Goal: Contribute content: Contribute content

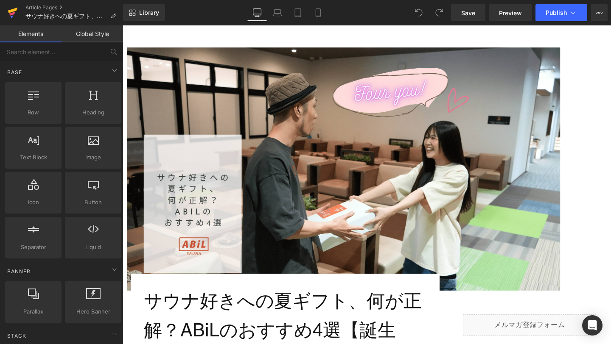
click at [11, 6] on icon at bounding box center [13, 12] width 10 height 21
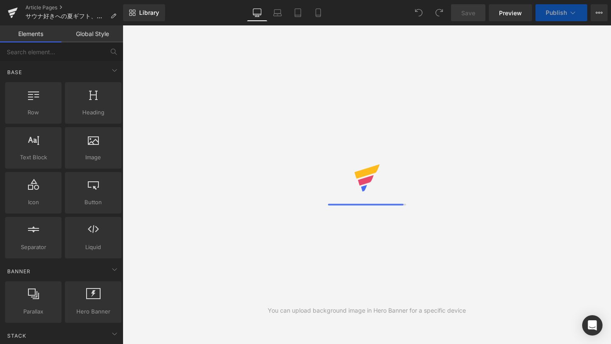
click at [11, 15] on icon at bounding box center [12, 14] width 6 height 4
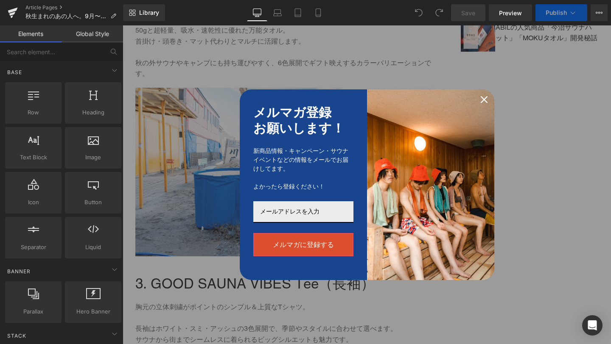
scroll to position [833, 0]
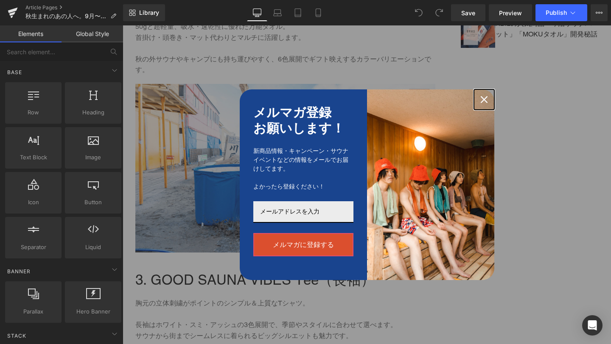
click at [484, 96] on icon "close icon" at bounding box center [484, 99] width 7 height 7
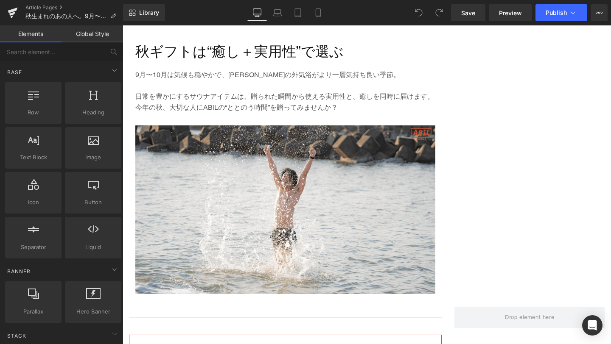
scroll to position [1874, 0]
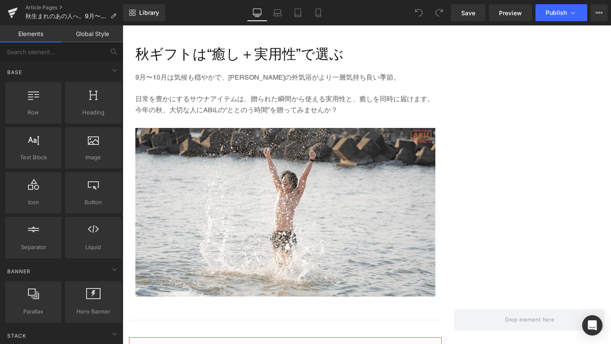
click at [218, 233] on img at bounding box center [285, 219] width 300 height 182
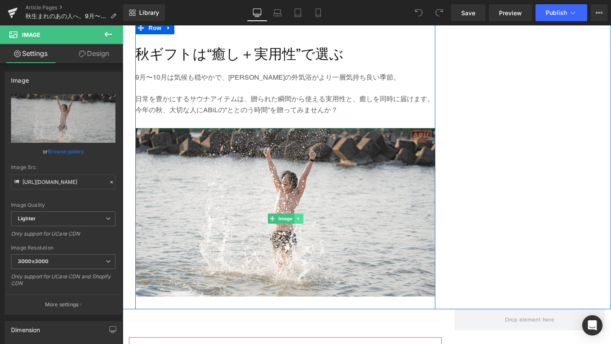
click at [300, 218] on icon at bounding box center [298, 218] width 5 height 5
click at [302, 219] on icon at bounding box center [303, 219] width 5 height 5
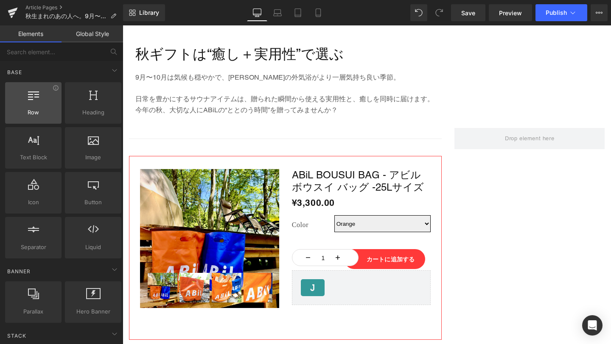
click at [45, 106] on div at bounding box center [33, 98] width 51 height 19
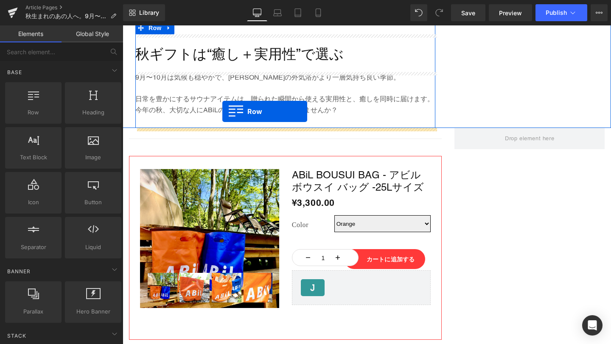
drag, startPoint x: 203, startPoint y: 100, endPoint x: 221, endPoint y: 109, distance: 20.5
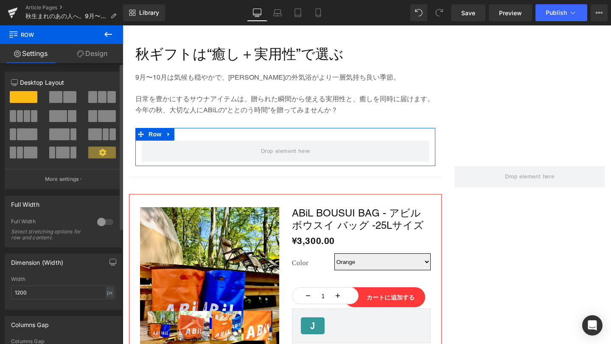
click at [61, 98] on button at bounding box center [63, 97] width 28 height 12
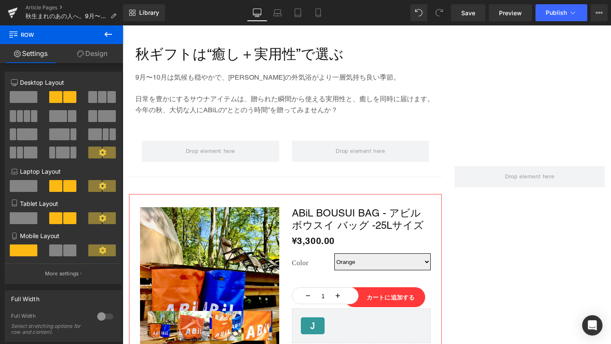
click at [107, 36] on icon at bounding box center [108, 34] width 10 height 10
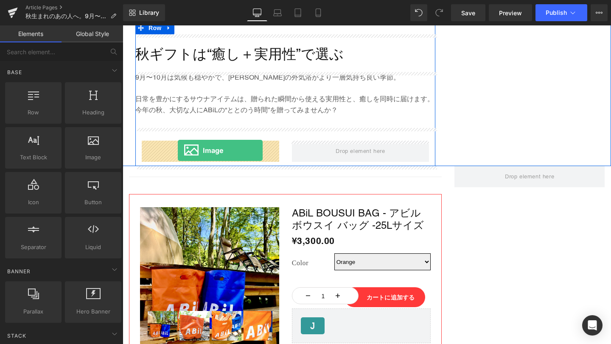
drag, startPoint x: 201, startPoint y: 175, endPoint x: 178, endPoint y: 151, distance: 33.6
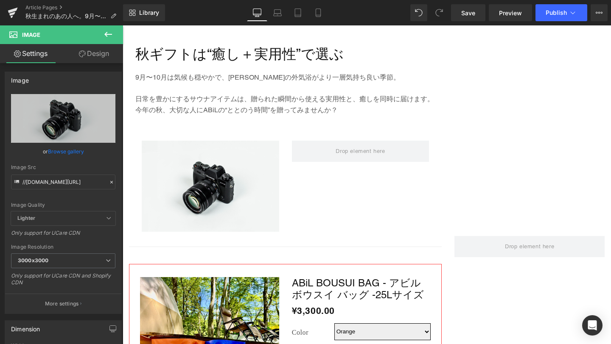
click at [106, 37] on icon at bounding box center [108, 34] width 10 height 10
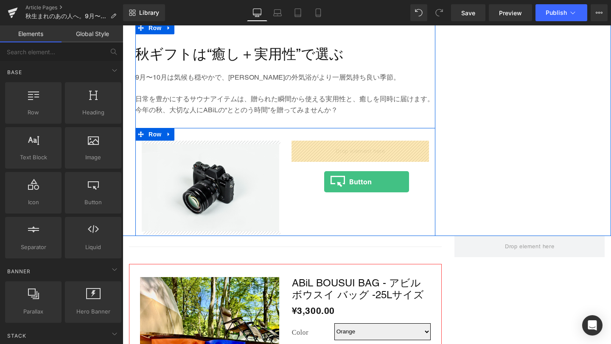
drag, startPoint x: 207, startPoint y: 219, endPoint x: 324, endPoint y: 182, distance: 122.8
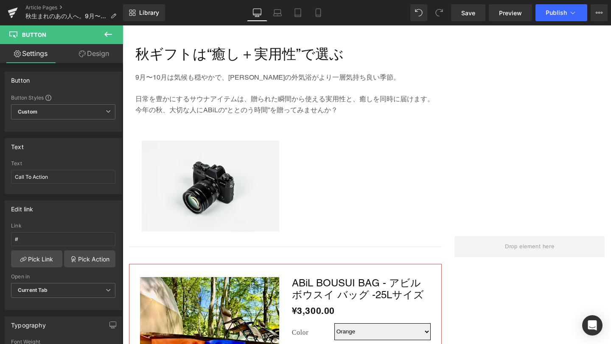
click at [101, 28] on button at bounding box center [108, 34] width 30 height 19
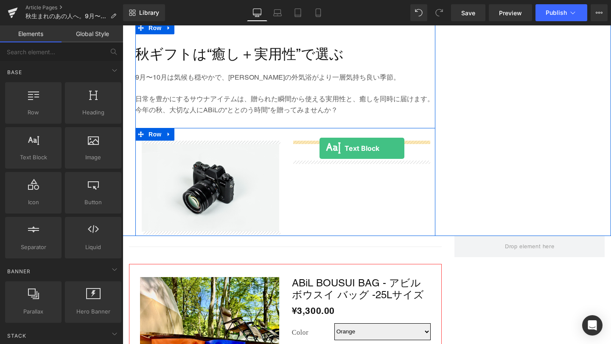
drag, startPoint x: 157, startPoint y: 179, endPoint x: 319, endPoint y: 148, distance: 165.8
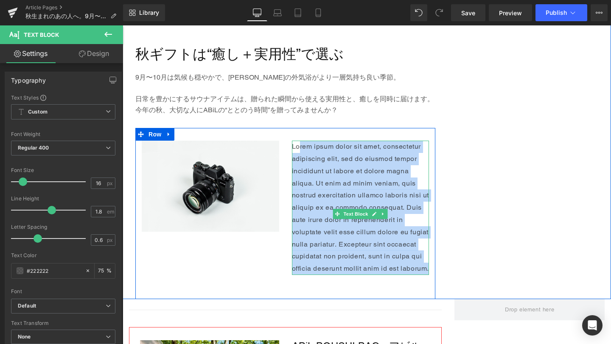
drag, startPoint x: 325, startPoint y: 282, endPoint x: 301, endPoint y: 145, distance: 139.5
click at [301, 145] on p "Lorem ipsum dolor sit amet, consectetur adipiscing elit, sed do eiusmod tempor …" at bounding box center [360, 208] width 137 height 134
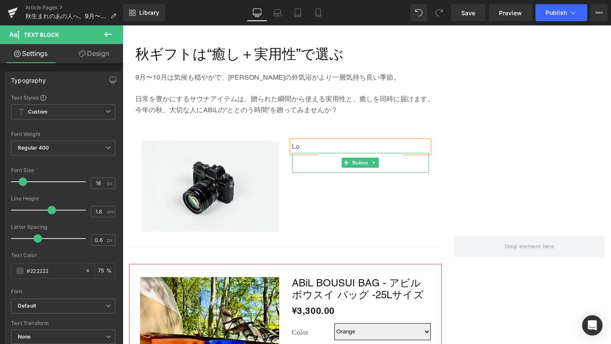
click at [382, 165] on link "Call To Action" at bounding box center [360, 163] width 89 height 20
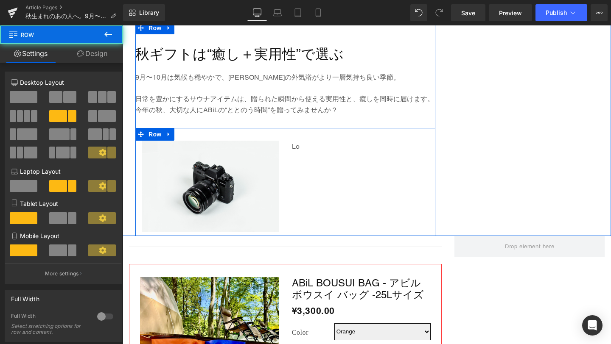
click at [413, 195] on div "Image Lo Text Block Call To Action Button Row" at bounding box center [285, 182] width 300 height 108
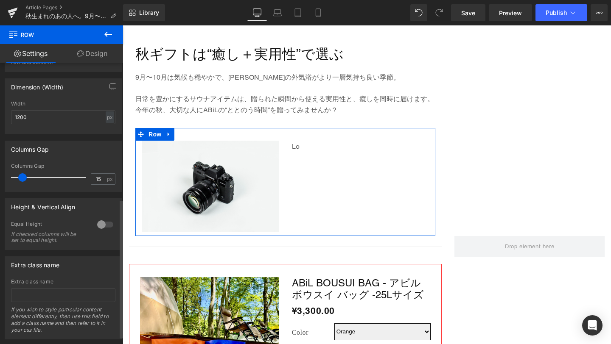
scroll to position [291, 0]
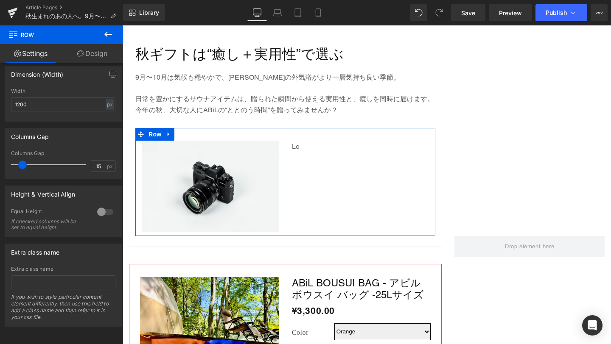
click at [85, 55] on link "Design" at bounding box center [93, 53] width 62 height 19
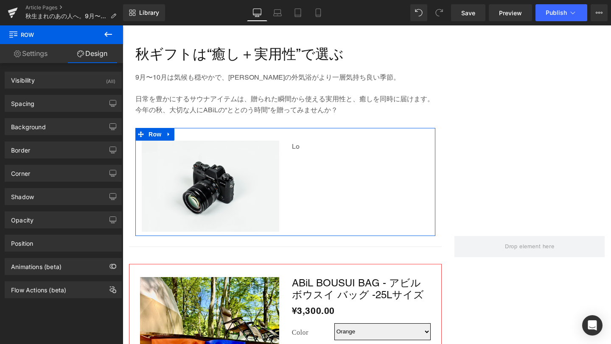
click at [41, 50] on link "Settings" at bounding box center [31, 53] width 62 height 19
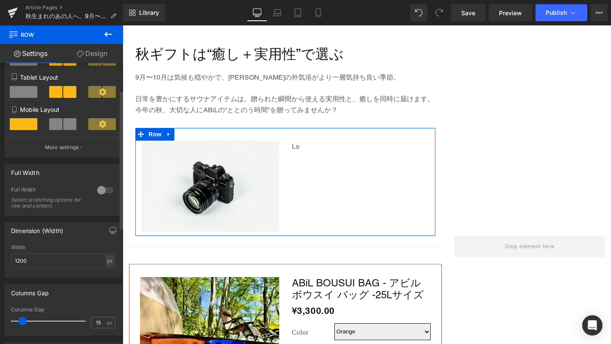
scroll to position [0, 0]
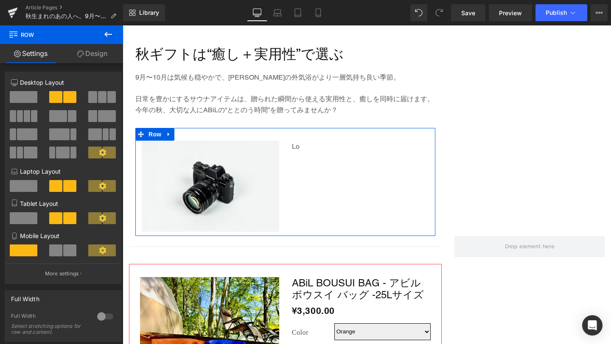
click at [37, 55] on link "Settings" at bounding box center [31, 53] width 62 height 19
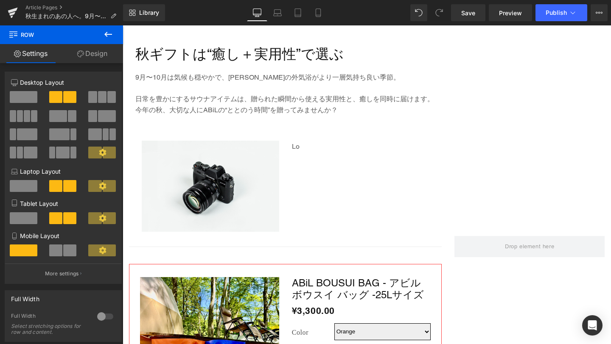
click at [107, 35] on icon at bounding box center [108, 34] width 10 height 10
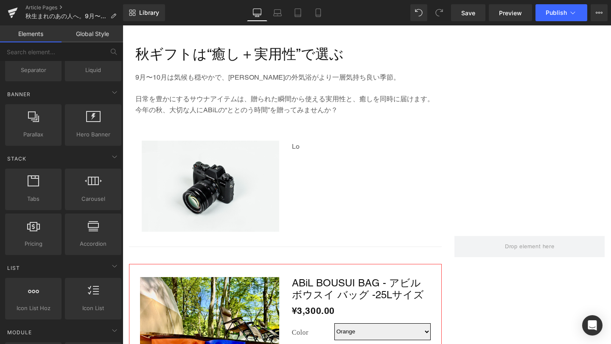
scroll to position [199, 0]
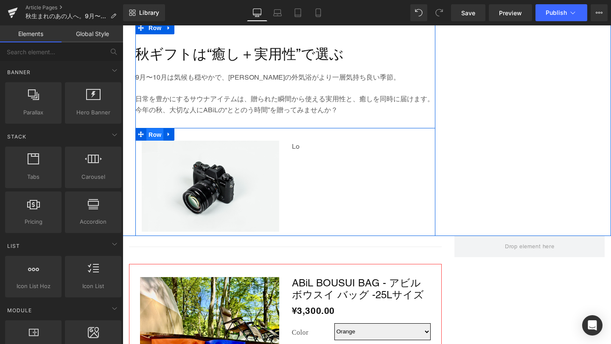
click at [155, 135] on span "Row" at bounding box center [154, 135] width 17 height 13
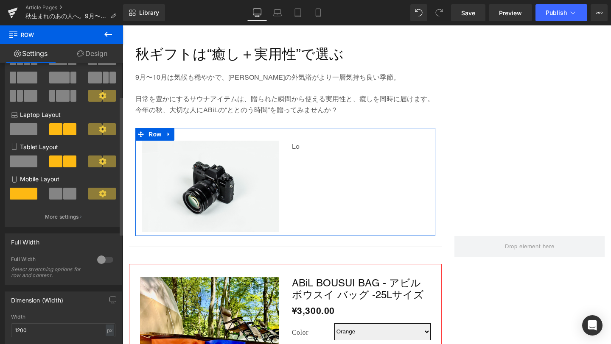
scroll to position [0, 0]
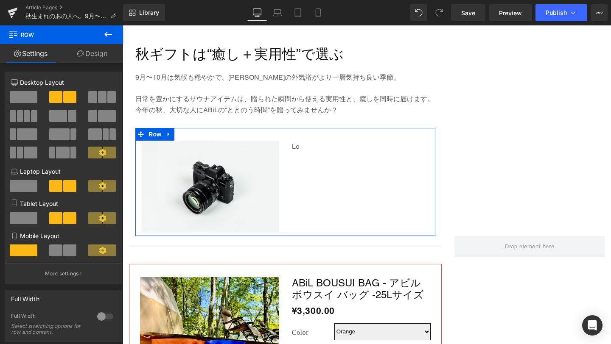
click at [91, 53] on link "Design" at bounding box center [93, 53] width 62 height 19
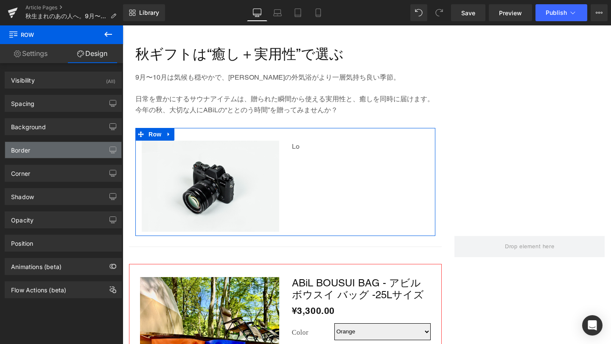
click at [64, 150] on div "Border" at bounding box center [63, 150] width 116 height 16
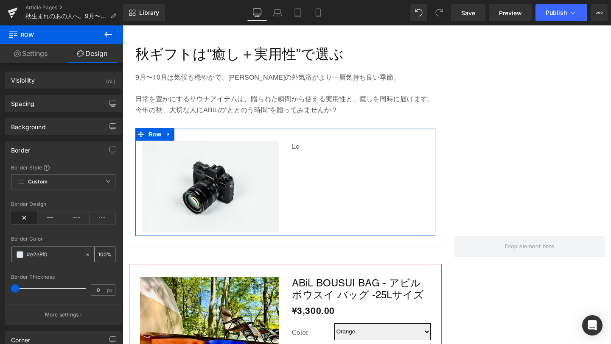
drag, startPoint x: 52, startPoint y: 254, endPoint x: 60, endPoint y: 255, distance: 8.1
click at [60, 255] on input "#e2e8f0" at bounding box center [54, 254] width 54 height 9
paste input "f5f7f8"
click at [85, 254] on icon at bounding box center [88, 255] width 6 height 6
type input "none"
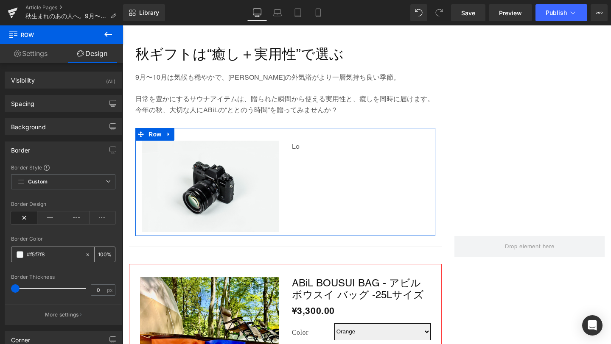
type input "0"
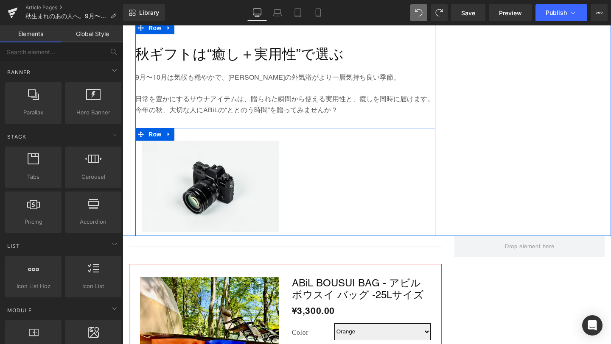
click at [190, 140] on div "Image Call To Action Button Row" at bounding box center [285, 182] width 300 height 108
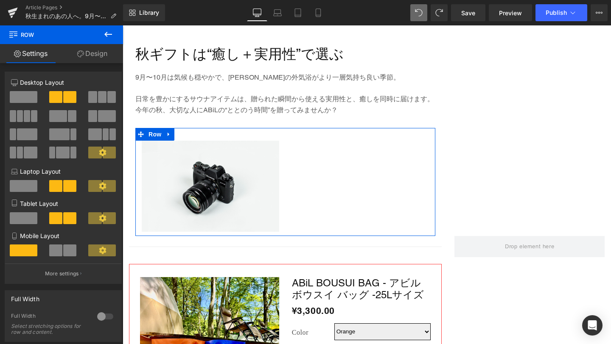
click at [100, 55] on link "Design" at bounding box center [93, 53] width 62 height 19
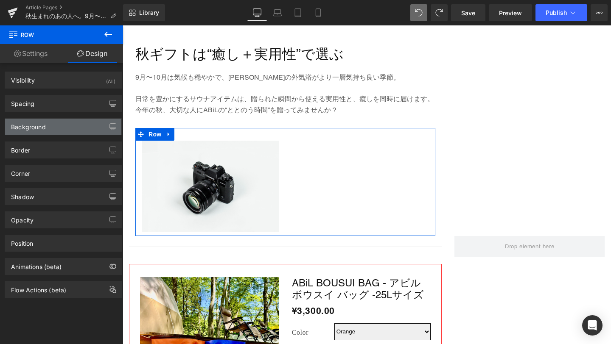
click at [71, 127] on div "Background" at bounding box center [63, 127] width 116 height 16
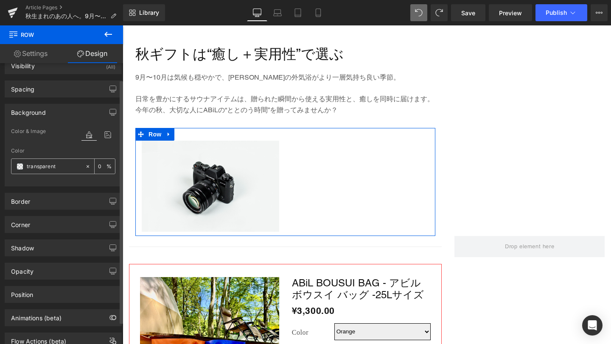
scroll to position [33, 0]
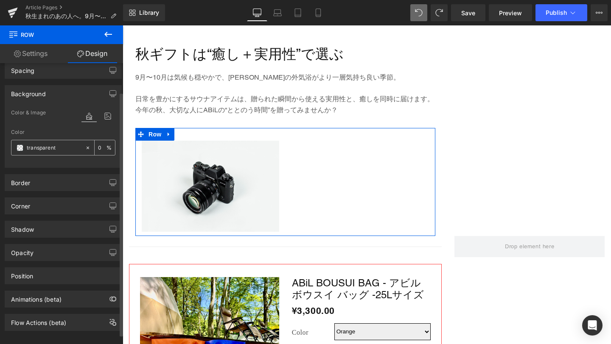
drag, startPoint x: 64, startPoint y: 151, endPoint x: 22, endPoint y: 144, distance: 42.5
click at [22, 144] on div "transparent" at bounding box center [47, 147] width 73 height 15
paste input "#f5f7f8"
type input "#f5f7f8"
type input "100"
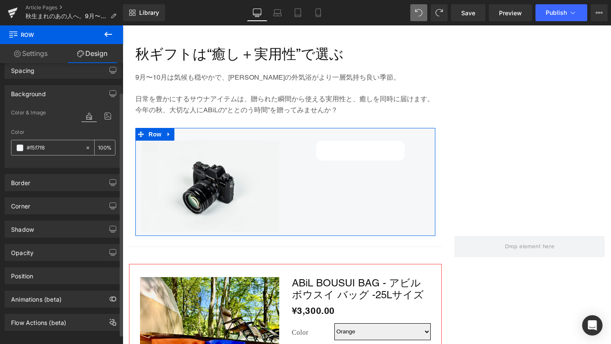
type input "#f5f7f8"
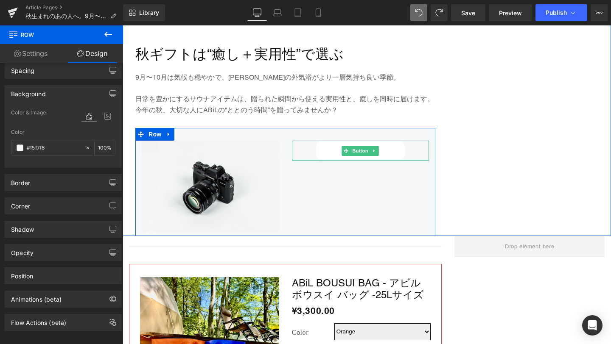
click at [380, 153] on link "Call To Action" at bounding box center [360, 151] width 89 height 20
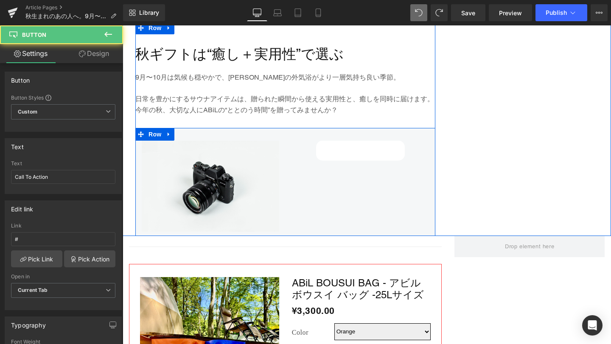
click at [379, 135] on div "Image Call To Action Button Row" at bounding box center [285, 182] width 300 height 108
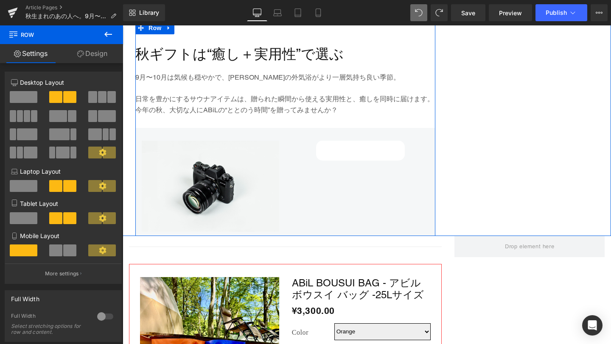
click at [353, 158] on link "Call To Action" at bounding box center [360, 151] width 89 height 20
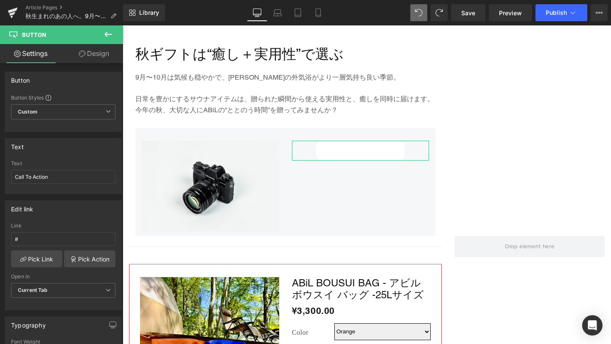
click at [96, 54] on link "Design" at bounding box center [94, 53] width 62 height 19
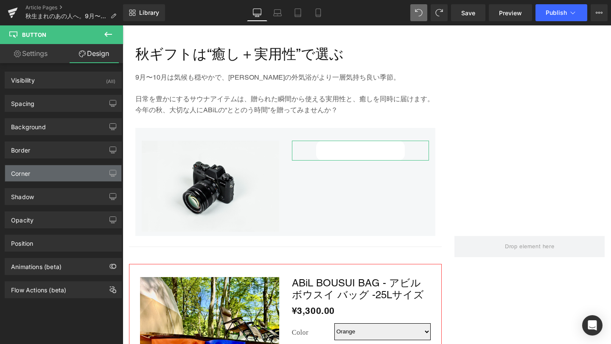
click at [50, 175] on div "Corner" at bounding box center [63, 173] width 116 height 16
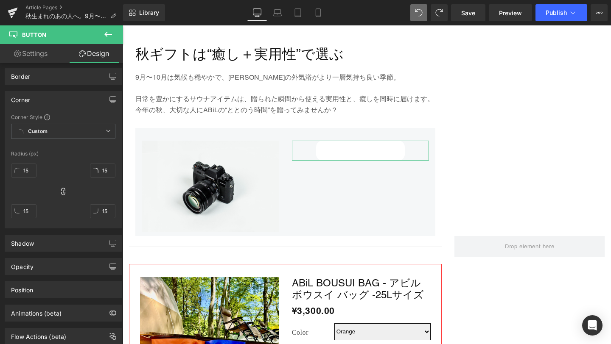
scroll to position [77, 0]
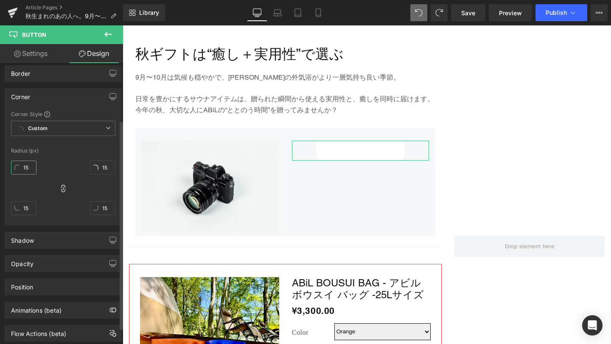
click at [28, 168] on input "15" at bounding box center [23, 168] width 25 height 14
type input "0"
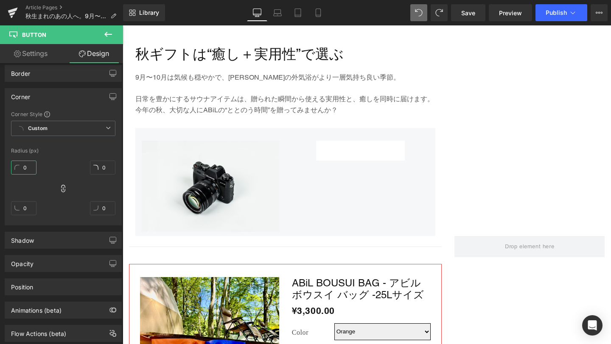
type input "0"
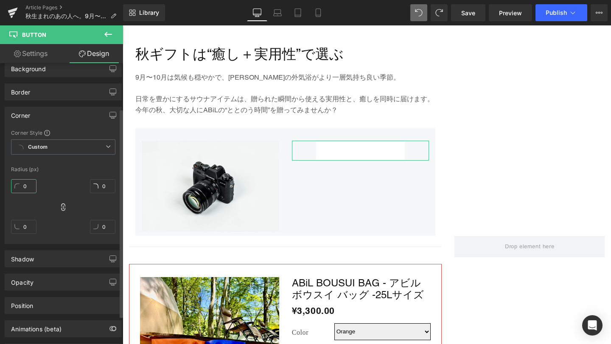
scroll to position [48, 0]
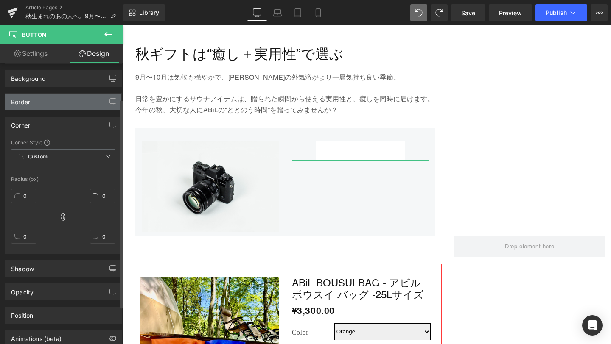
click at [60, 99] on div "Border" at bounding box center [63, 102] width 116 height 16
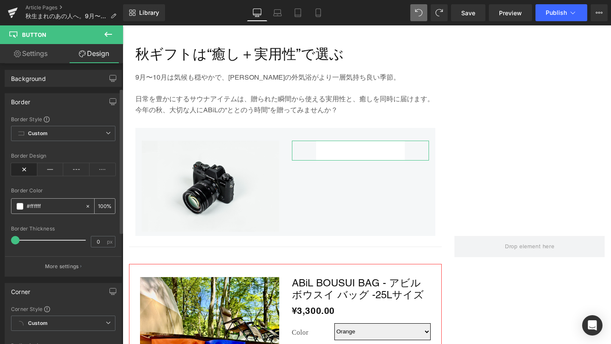
click at [50, 207] on input "#ffffff" at bounding box center [54, 206] width 54 height 9
paste input "242424"
type input "#242424"
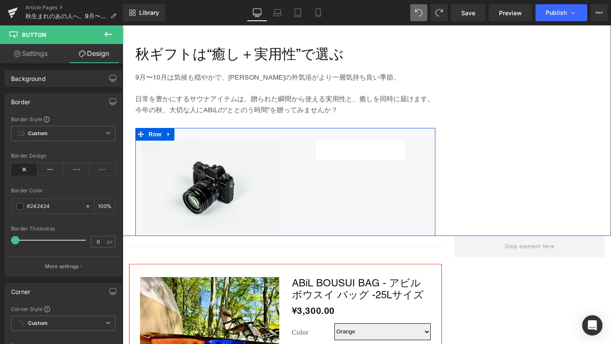
click at [297, 207] on div "Image Call To Action Button Row" at bounding box center [285, 182] width 300 height 108
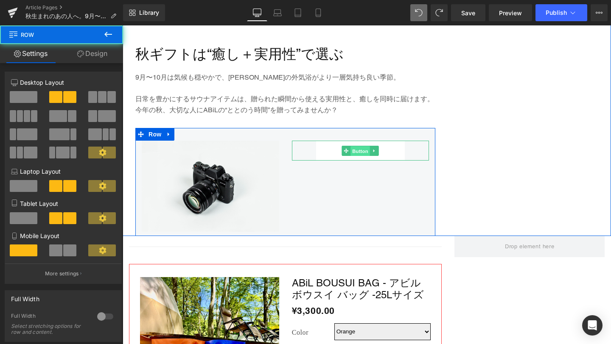
click at [355, 150] on span "Button" at bounding box center [361, 151] width 20 height 10
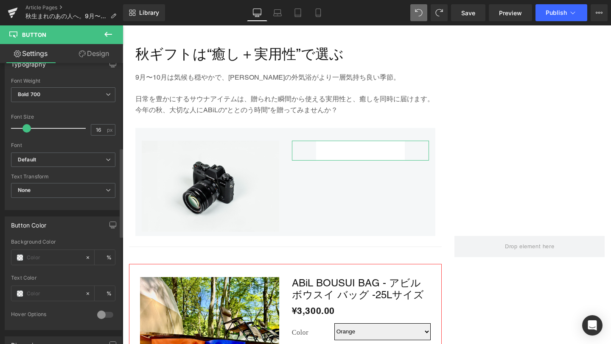
scroll to position [267, 0]
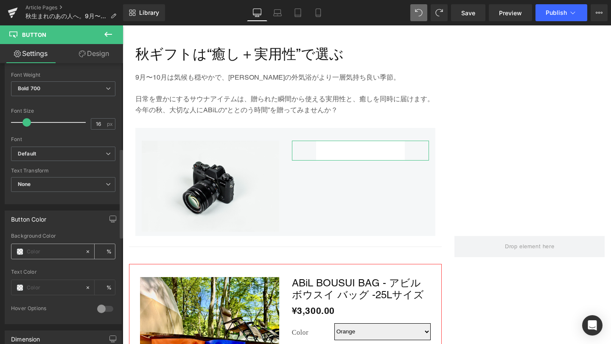
click at [41, 255] on input "text" at bounding box center [54, 251] width 54 height 9
paste input "#242424"
type input "#242424"
type input "100"
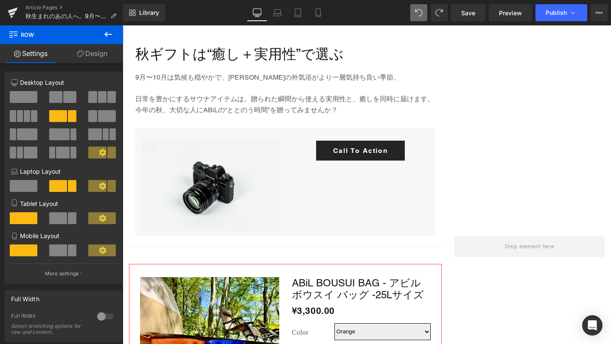
click at [115, 29] on button at bounding box center [108, 34] width 30 height 19
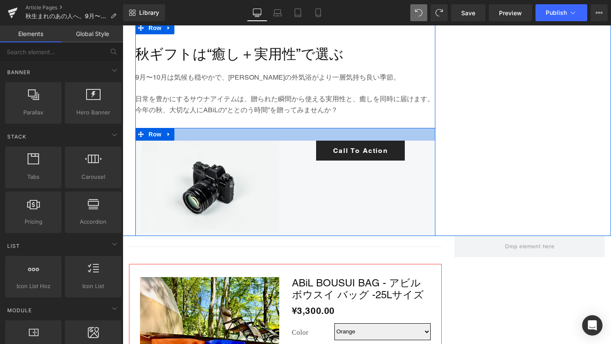
click at [230, 134] on div at bounding box center [285, 134] width 300 height 13
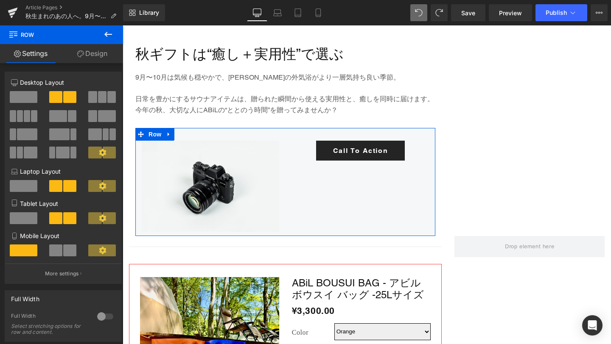
click at [85, 54] on link "Design" at bounding box center [93, 53] width 62 height 19
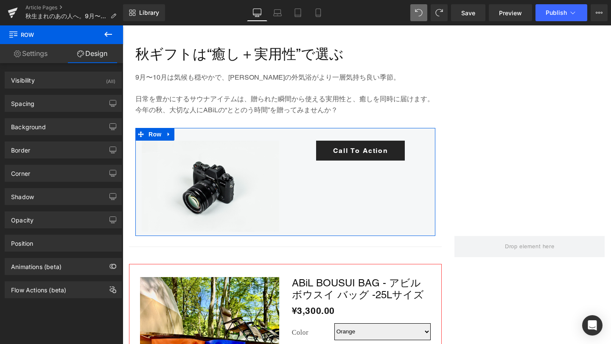
click at [30, 55] on link "Settings" at bounding box center [31, 53] width 62 height 19
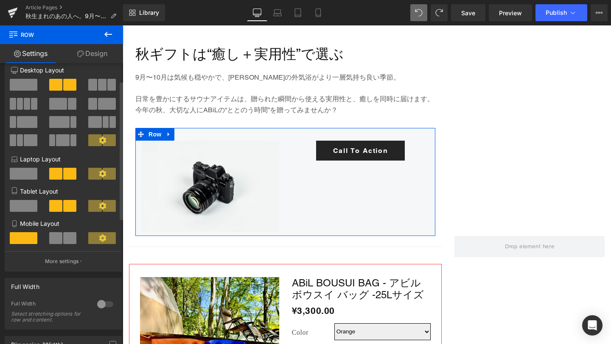
scroll to position [0, 0]
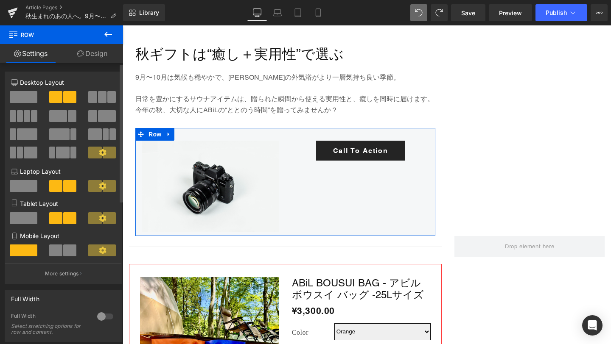
click at [63, 89] on div at bounding box center [63, 128] width 104 height 82
click at [66, 93] on span at bounding box center [69, 97] width 13 height 12
click at [92, 55] on link "Design" at bounding box center [93, 53] width 62 height 19
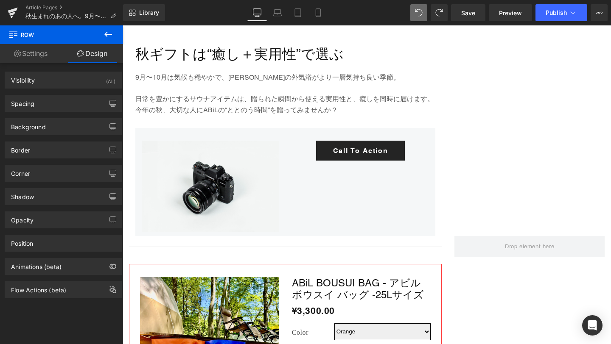
click at [108, 38] on icon at bounding box center [108, 34] width 10 height 10
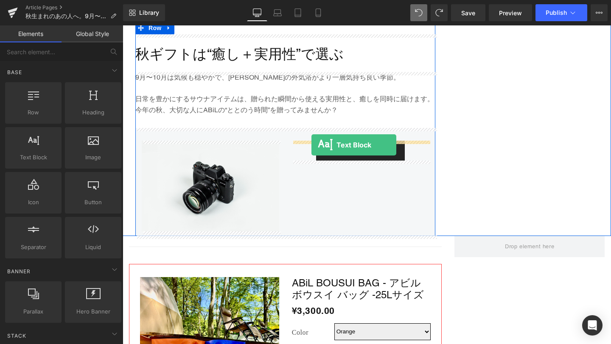
drag, startPoint x: 152, startPoint y: 181, endPoint x: 311, endPoint y: 145, distance: 163.0
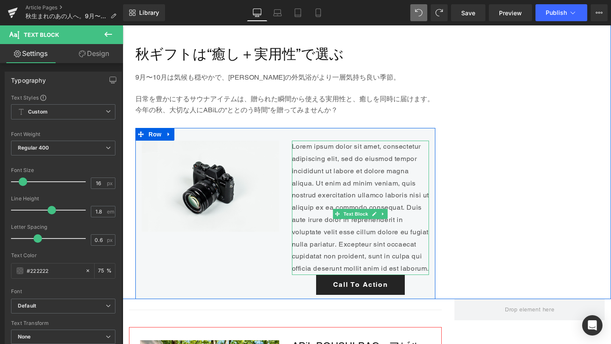
click at [302, 155] on p "Lorem ipsum dolor sit amet, consectetur adipiscing elit, sed do eiusmod tempor …" at bounding box center [360, 208] width 137 height 134
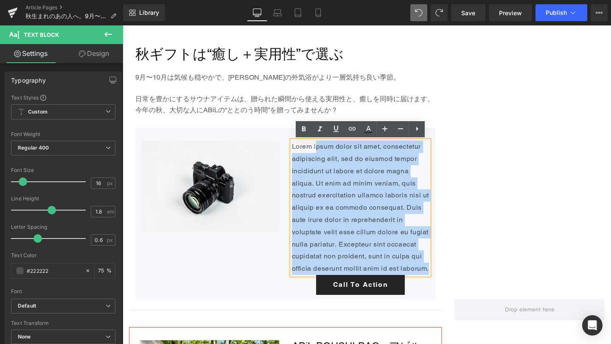
drag, startPoint x: 315, startPoint y: 146, endPoint x: 372, endPoint y: 290, distance: 154.4
click at [372, 290] on div "Lorem ipsum dolor sit amet, consectetur adipiscing elit, sed do eiusmod tempor …" at bounding box center [360, 218] width 150 height 154
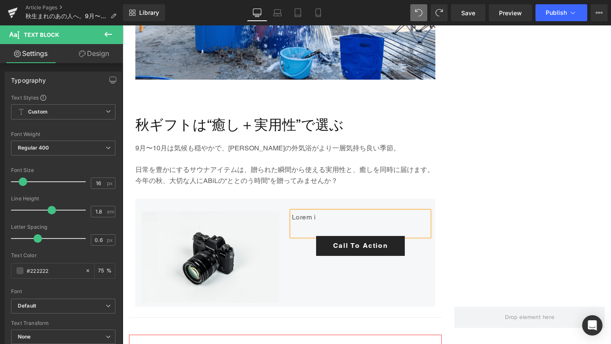
scroll to position [1778, 0]
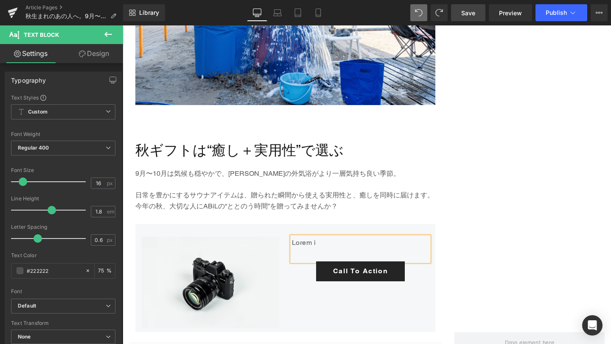
drag, startPoint x: 476, startPoint y: 11, endPoint x: 190, endPoint y: 120, distance: 306.4
click at [476, 11] on link "Save" at bounding box center [468, 12] width 34 height 17
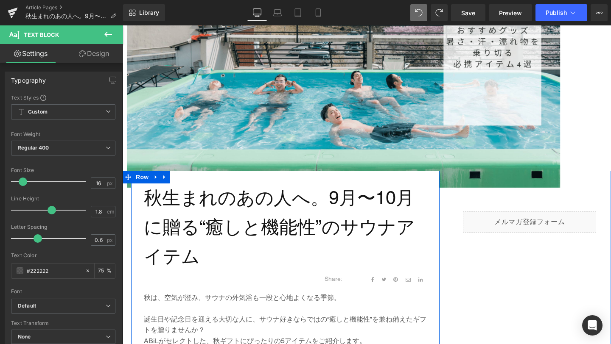
scroll to position [221, 0]
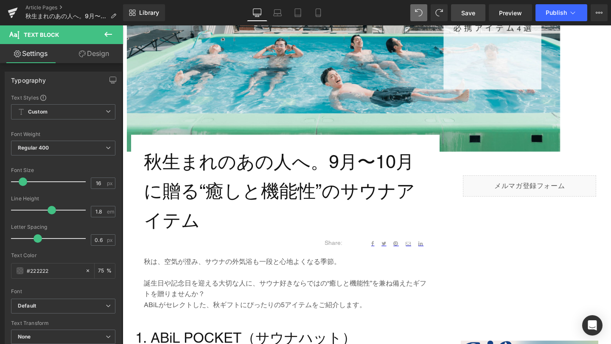
click at [475, 8] on span "Save" at bounding box center [468, 12] width 14 height 9
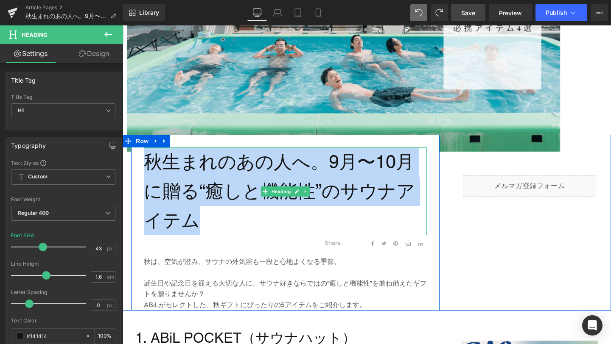
drag, startPoint x: 185, startPoint y: 215, endPoint x: 148, endPoint y: 169, distance: 59.2
click at [148, 169] on h1 "秋生まれのあの人へ。9月〜10月に贈る“癒しと機能性”のサウナアイテム" at bounding box center [285, 191] width 283 height 87
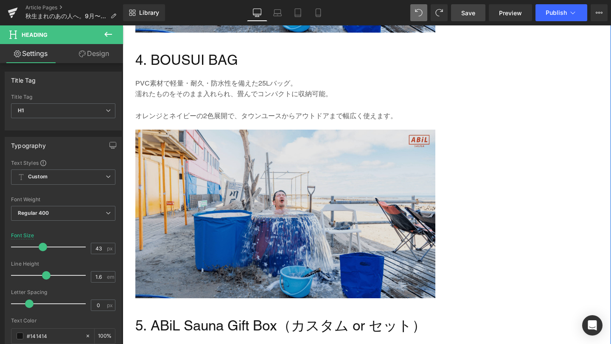
scroll to position [1305, 0]
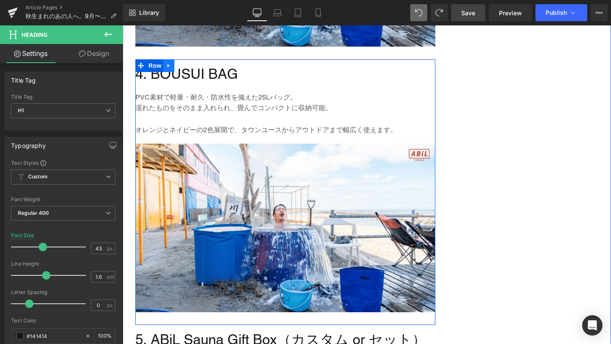
click at [174, 68] on link at bounding box center [168, 65] width 11 height 13
click at [190, 68] on icon at bounding box center [191, 66] width 6 height 6
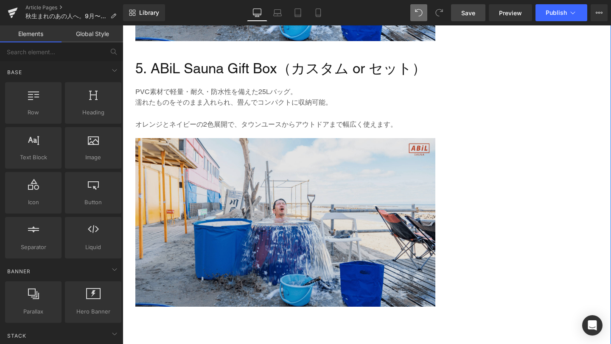
scroll to position [1310, 0]
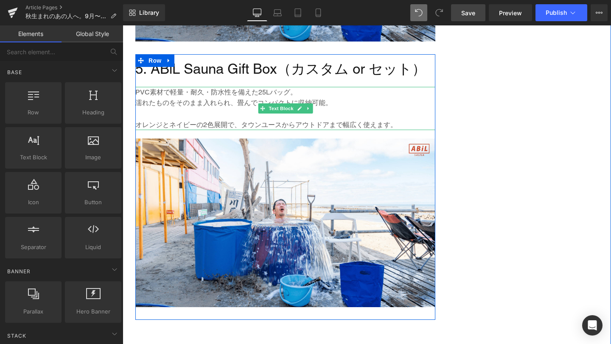
drag, startPoint x: 201, startPoint y: 112, endPoint x: 331, endPoint y: 127, distance: 131.5
click at [201, 112] on p at bounding box center [285, 114] width 300 height 11
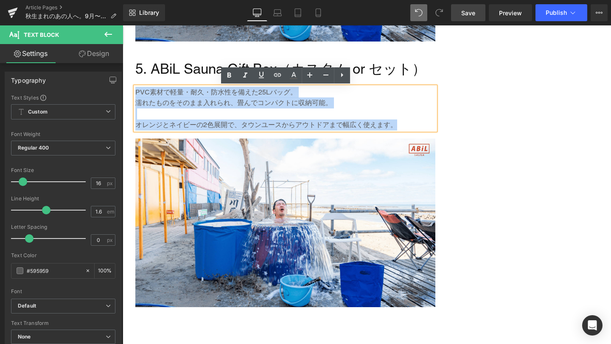
drag, startPoint x: 395, startPoint y: 126, endPoint x: 130, endPoint y: 92, distance: 266.9
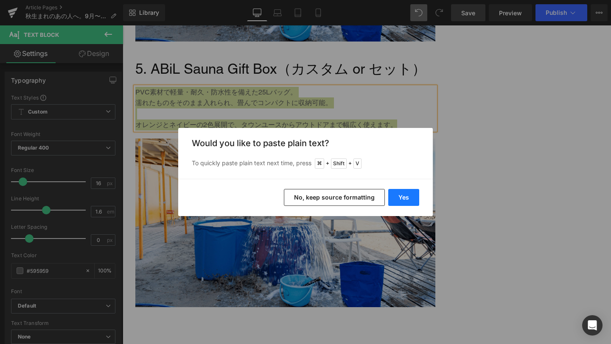
click at [418, 201] on button "Yes" at bounding box center [403, 197] width 31 height 17
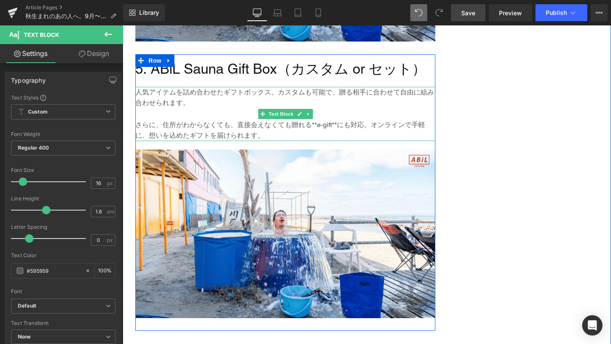
click at [316, 127] on p "さらに、住所がわからなくても、直接会えなくても贈れる**e-gift**にも対応。オンラインで手軽に、想いを込めたギフトを届けられます。" at bounding box center [285, 131] width 300 height 22
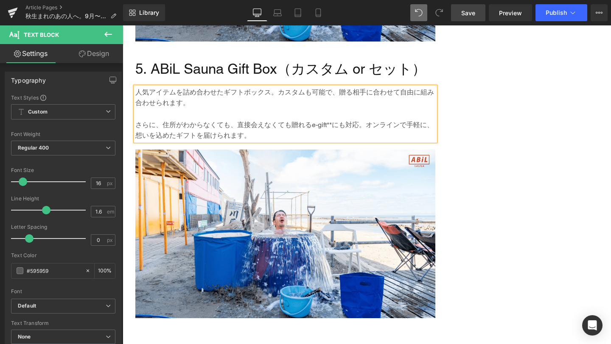
click at [332, 124] on p "さらに、住所がわからなくても、直接会えなくても贈れるe-gift**にも対応。オンラインで手軽に、想いを込めたギフトを届けられます。" at bounding box center [285, 131] width 300 height 22
drag, startPoint x: 311, startPoint y: 124, endPoint x: 327, endPoint y: 124, distance: 15.7
click at [327, 124] on p "さらに、住所がわからなくても、直接会えなくても贈れるe-giftにも対応。オンラインで手軽に、想いを込めたギフトを届けられます。" at bounding box center [285, 131] width 300 height 22
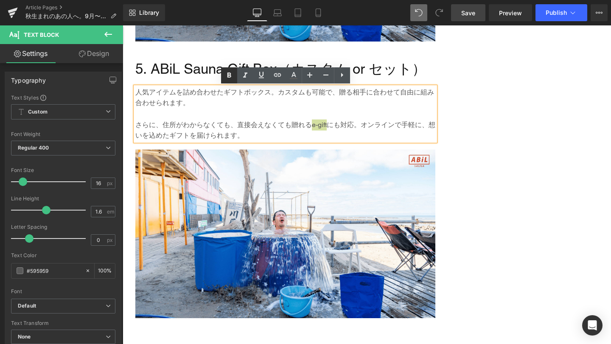
click at [229, 80] on icon at bounding box center [229, 75] width 10 height 10
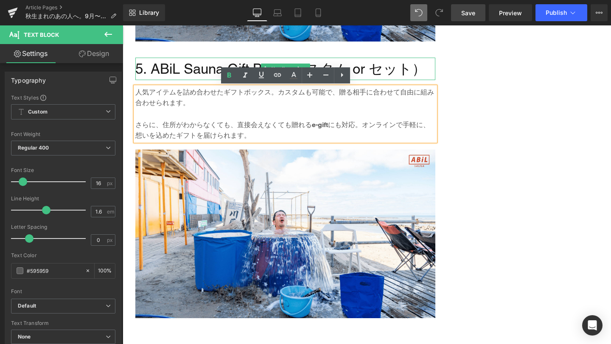
click at [142, 73] on h2 "5. ABiL Sauna Gift Box（カスタム or セット）" at bounding box center [285, 69] width 300 height 22
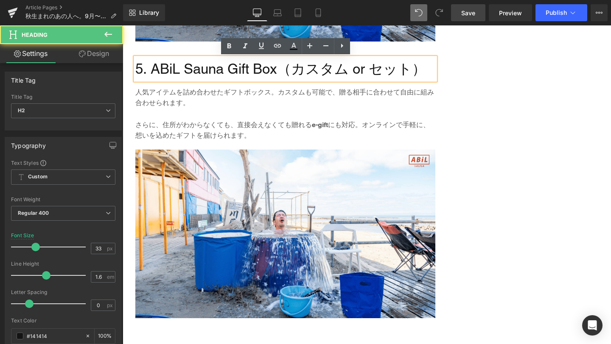
click at [142, 73] on h2 "5. ABiL Sauna Gift Box（カスタム or セット）" at bounding box center [285, 69] width 300 height 22
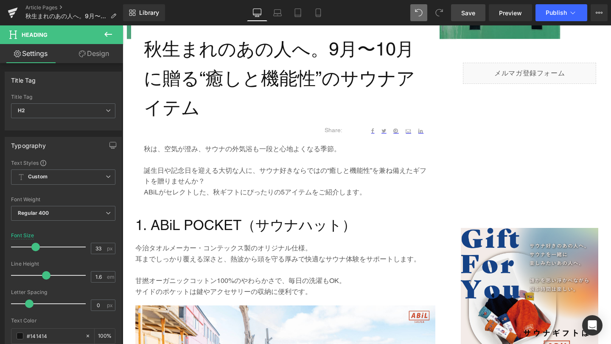
scroll to position [332, 0]
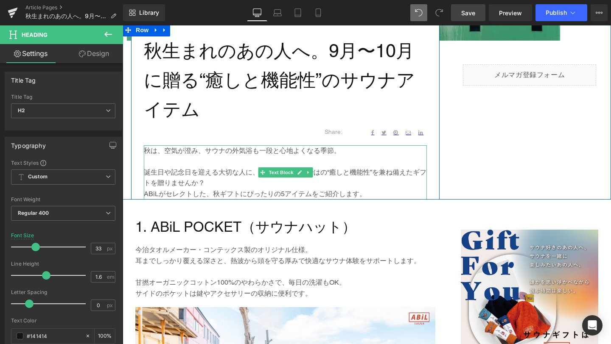
click at [284, 195] on p "ABiLがセレクトした、秋ギフトにぴったりの5アイテムをご紹介します。" at bounding box center [285, 194] width 283 height 11
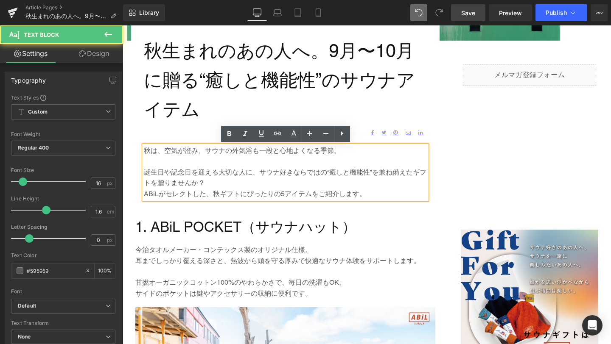
click at [285, 194] on p "ABiLがセレクトした、秋ギフトにぴったりの5アイテムをご紹介します。" at bounding box center [285, 194] width 283 height 11
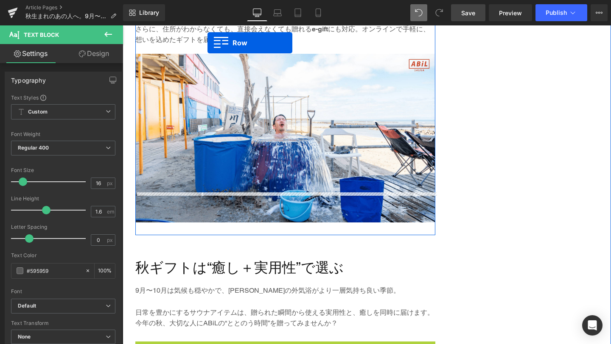
scroll to position [1355, 0]
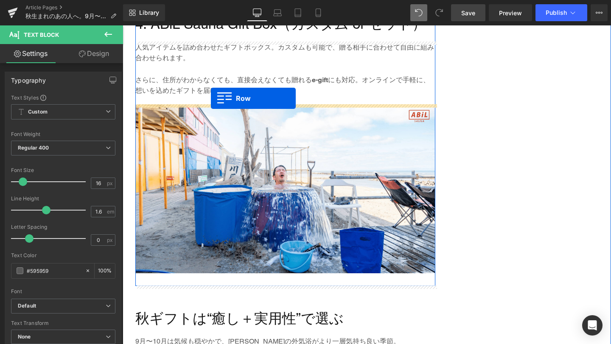
drag, startPoint x: 157, startPoint y: 156, endPoint x: 210, endPoint y: 97, distance: 79.0
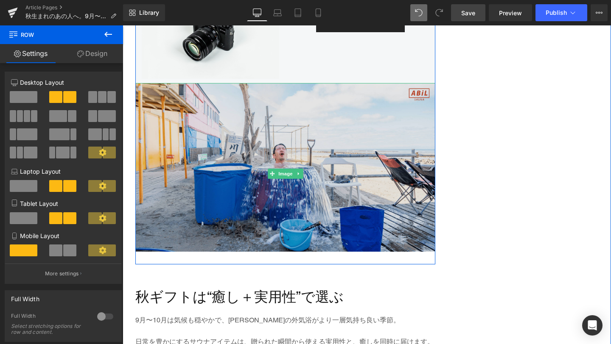
scroll to position [1490, 0]
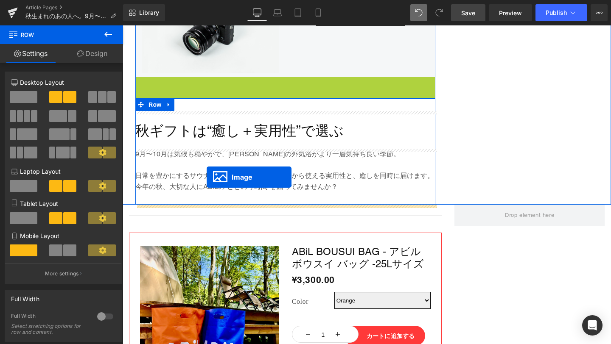
drag, startPoint x: 271, startPoint y: 166, endPoint x: 207, endPoint y: 177, distance: 65.8
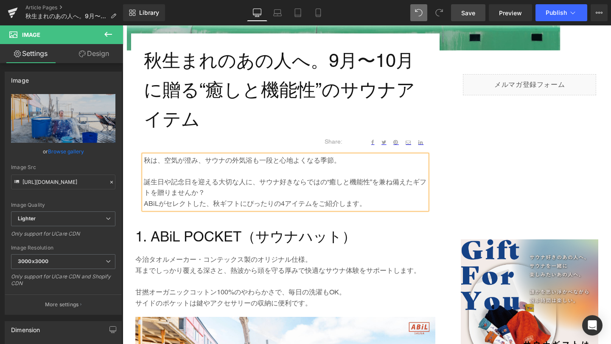
scroll to position [410, 0]
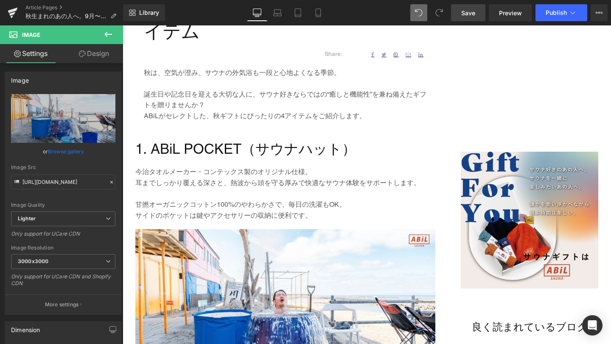
click at [108, 34] on icon at bounding box center [108, 34] width 8 height 5
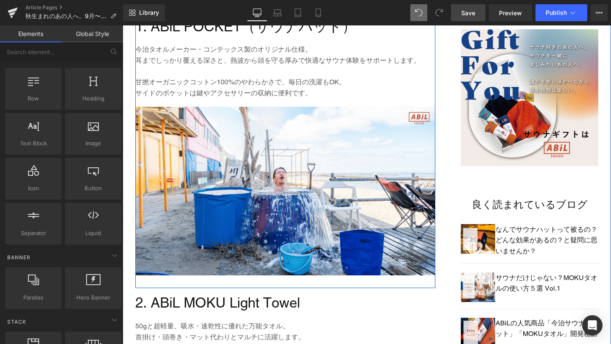
scroll to position [532, 0]
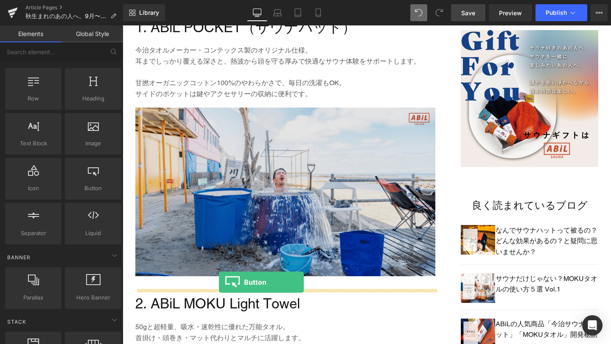
drag, startPoint x: 211, startPoint y: 217, endPoint x: 219, endPoint y: 283, distance: 65.8
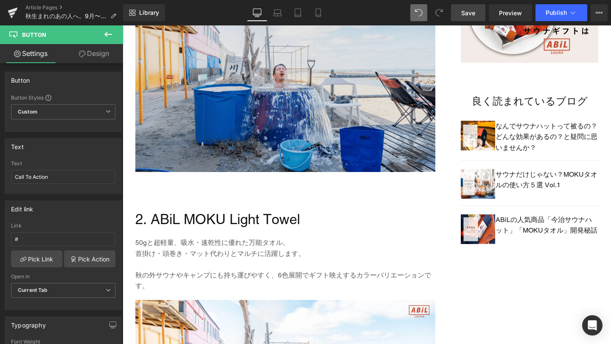
scroll to position [637, 0]
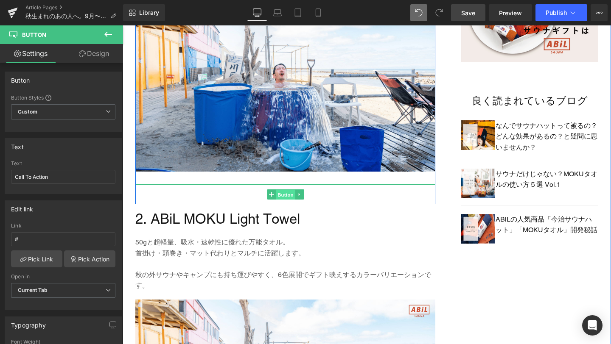
click at [284, 190] on span "Button" at bounding box center [286, 195] width 20 height 10
click at [286, 194] on span "Button" at bounding box center [286, 195] width 20 height 10
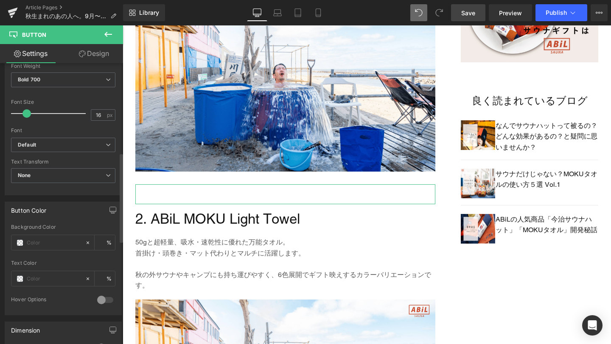
scroll to position [305, 0]
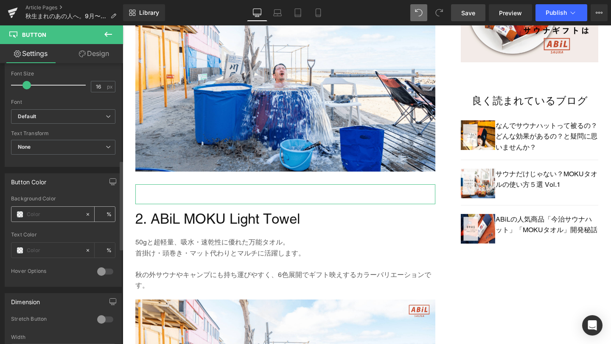
click at [52, 213] on input "text" at bounding box center [54, 214] width 54 height 9
type input "0"
type input "cd42"
type input "13"
type input "cd4"
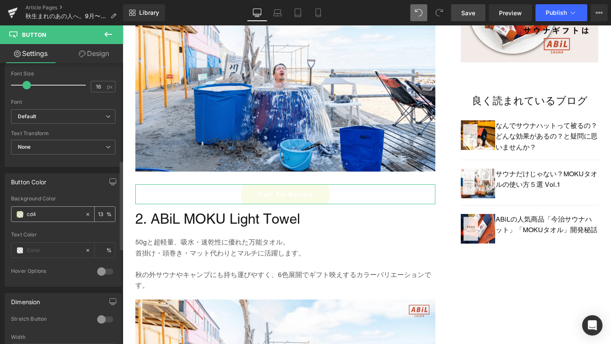
type input "100"
type input "cd43"
type input "20"
type input "cd4320"
type input "100"
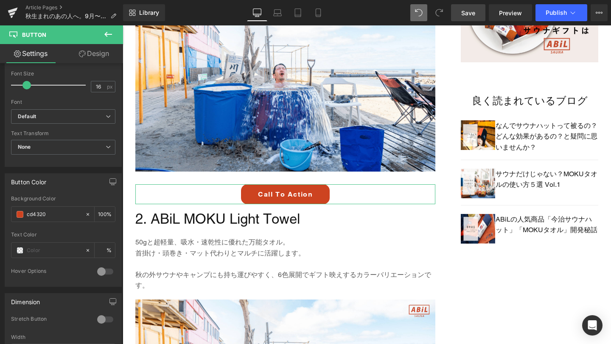
click at [103, 50] on link "Design" at bounding box center [94, 53] width 62 height 19
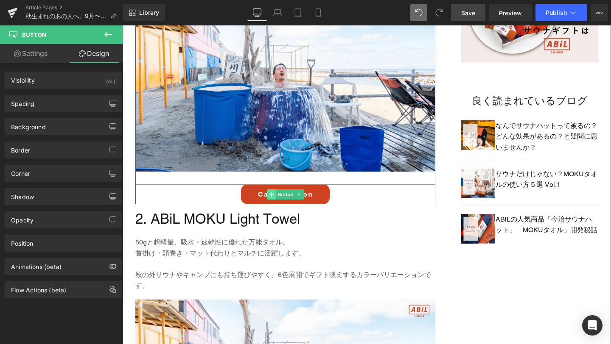
click at [274, 193] on span at bounding box center [271, 195] width 9 height 10
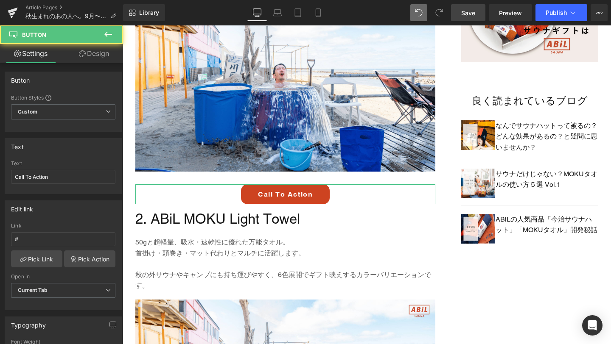
click at [97, 53] on link "Design" at bounding box center [94, 53] width 62 height 19
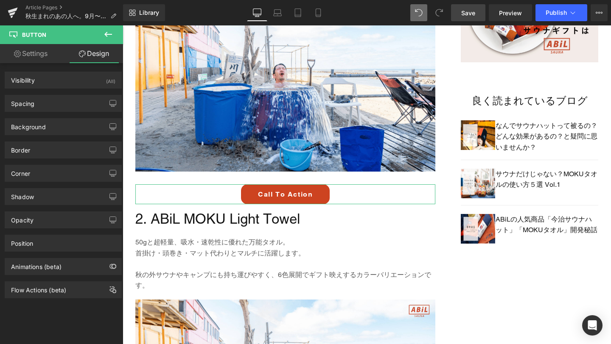
type input "0"
type input "10"
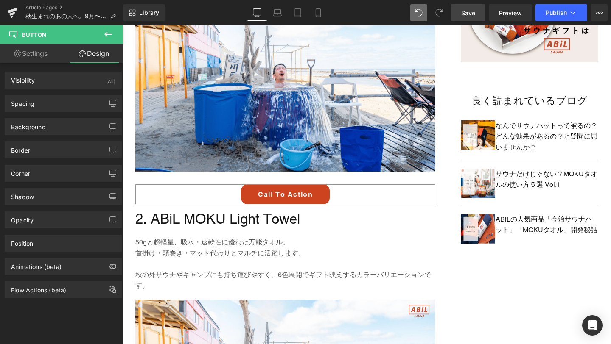
type input "40"
type input "10"
type input "40"
click at [54, 106] on div "Spacing" at bounding box center [63, 103] width 116 height 16
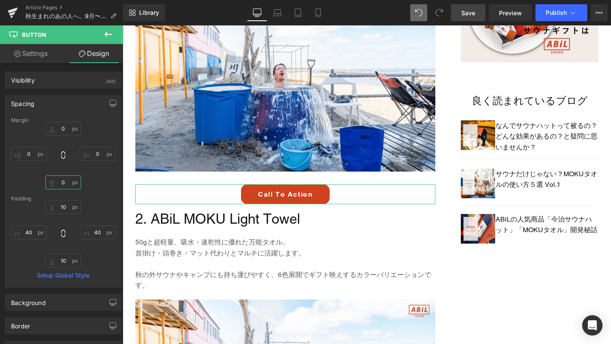
click at [61, 184] on input "0" at bounding box center [63, 183] width 36 height 14
type input "20"
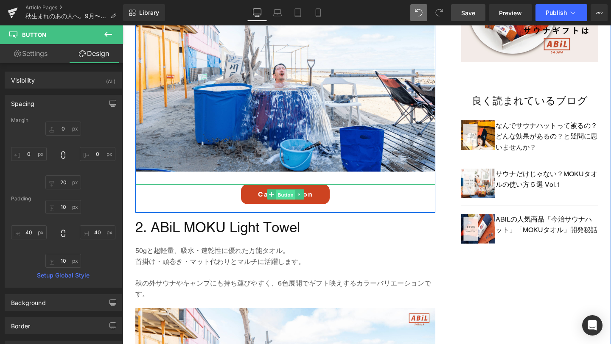
click at [285, 198] on span "Button" at bounding box center [286, 195] width 20 height 10
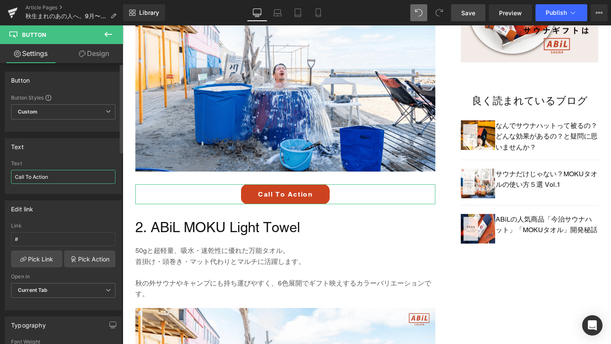
drag, startPoint x: 56, startPoint y: 180, endPoint x: 4, endPoint y: 179, distance: 52.2
click at [5, 179] on div "Text Call To Action Text Call To Action" at bounding box center [63, 166] width 117 height 56
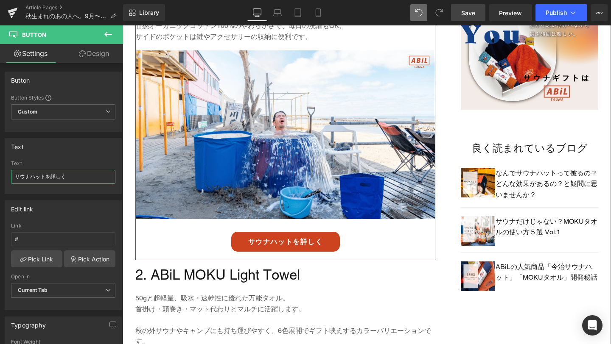
scroll to position [591, 0]
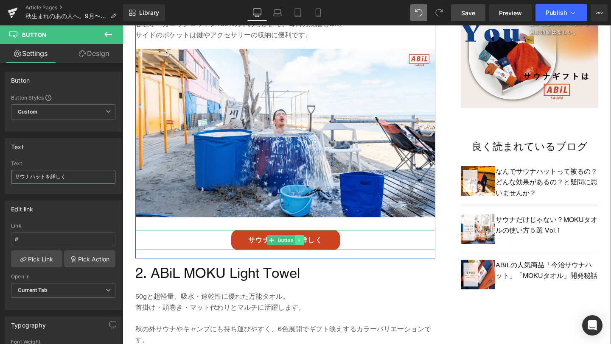
type input "サウナハットを詳しく"
click at [298, 242] on icon at bounding box center [298, 240] width 1 height 3
click at [297, 241] on icon at bounding box center [295, 240] width 5 height 5
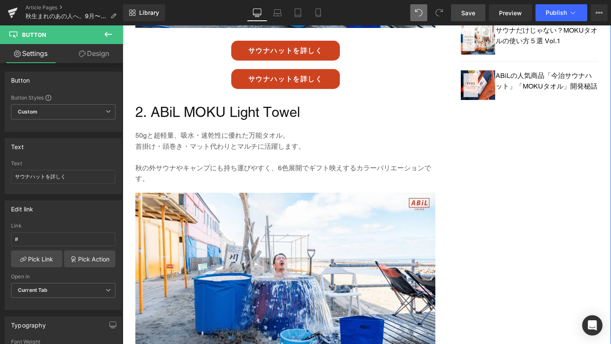
scroll to position [790, 0]
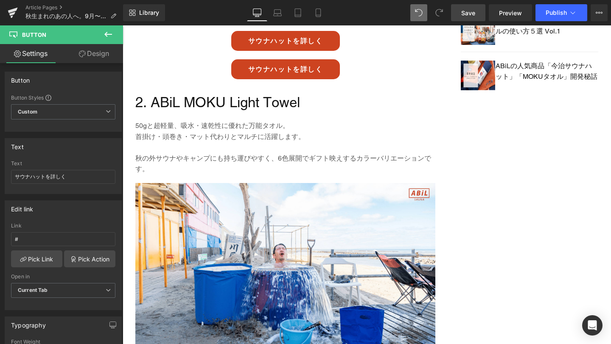
click at [465, 13] on span "Save" at bounding box center [468, 12] width 14 height 9
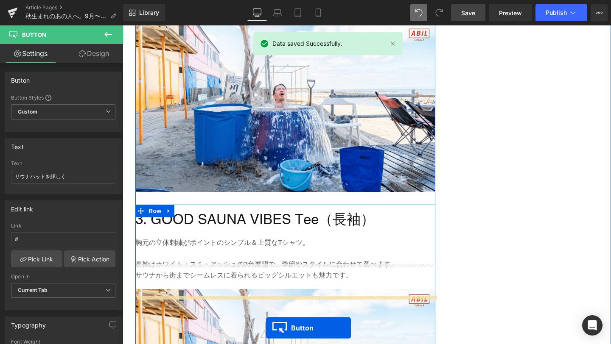
scroll to position [968, 0]
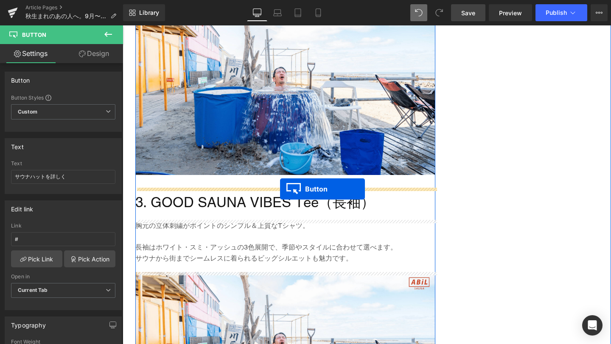
drag, startPoint x: 271, startPoint y: 70, endPoint x: 280, endPoint y: 189, distance: 119.5
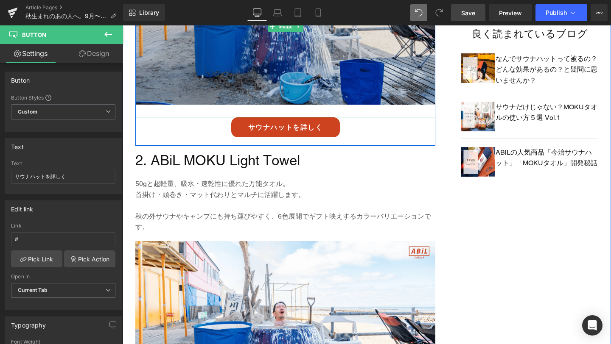
scroll to position [713, 0]
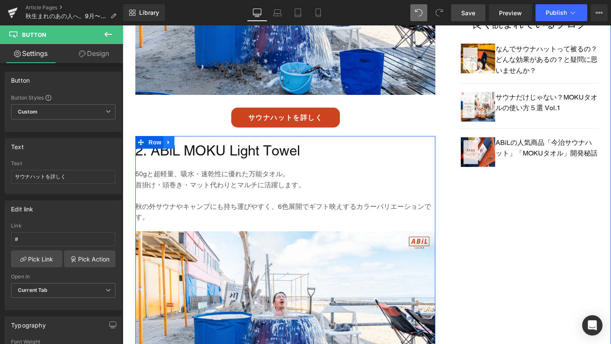
click at [166, 145] on link at bounding box center [168, 142] width 11 height 13
click at [180, 143] on icon at bounding box center [180, 143] width 6 height 6
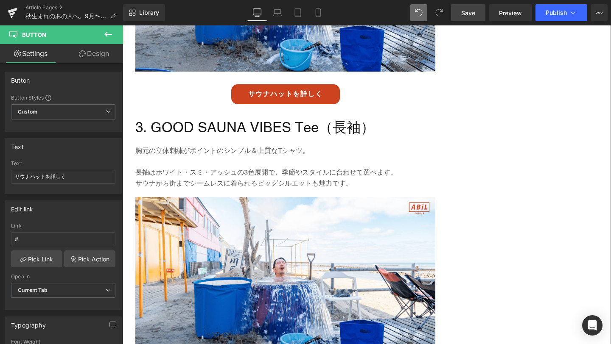
scroll to position [1049, 0]
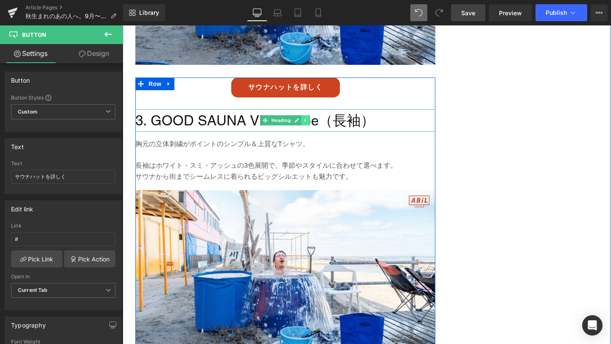
click at [307, 118] on icon at bounding box center [305, 120] width 5 height 5
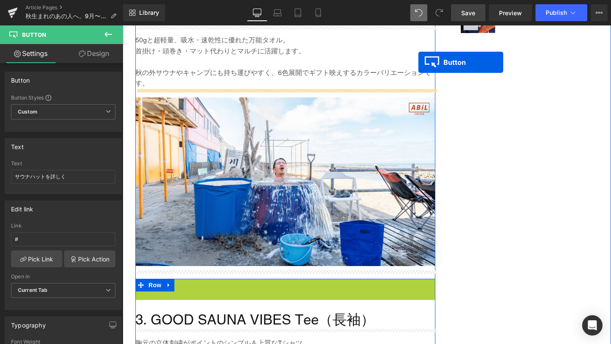
scroll to position [822, 0]
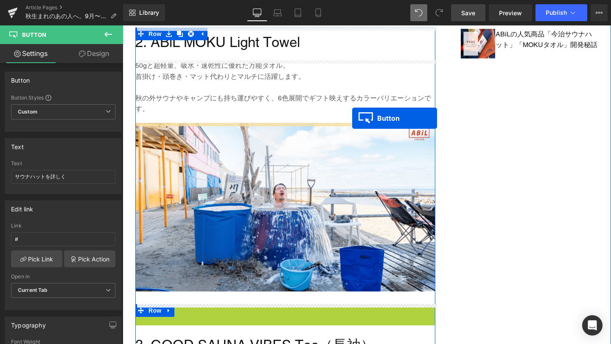
drag, startPoint x: 271, startPoint y: 159, endPoint x: 352, endPoint y: 118, distance: 90.3
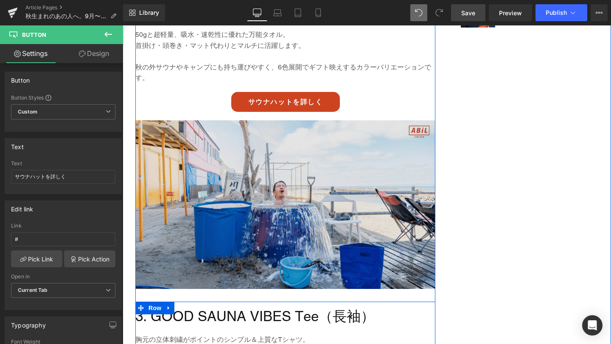
scroll to position [853, 0]
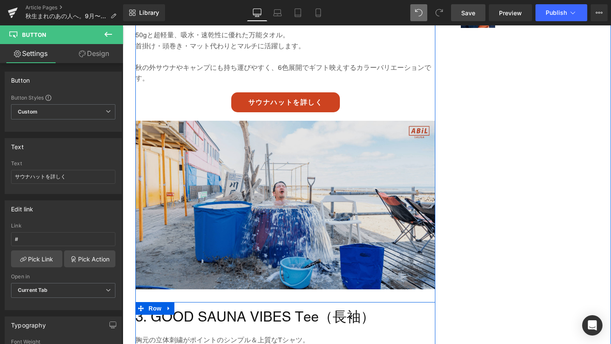
click at [261, 170] on img at bounding box center [285, 212] width 300 height 182
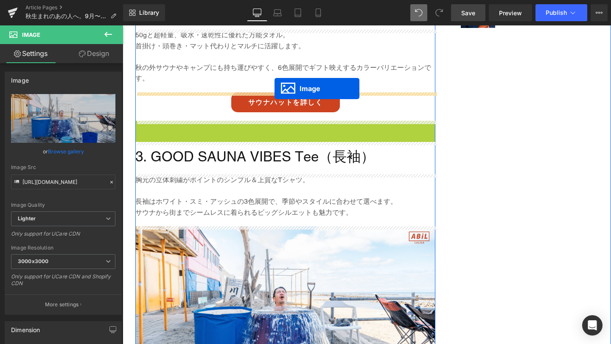
drag, startPoint x: 272, startPoint y: 210, endPoint x: 274, endPoint y: 88, distance: 121.8
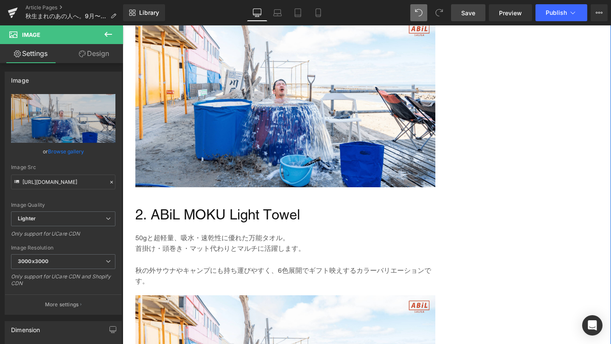
scroll to position [1246, 0]
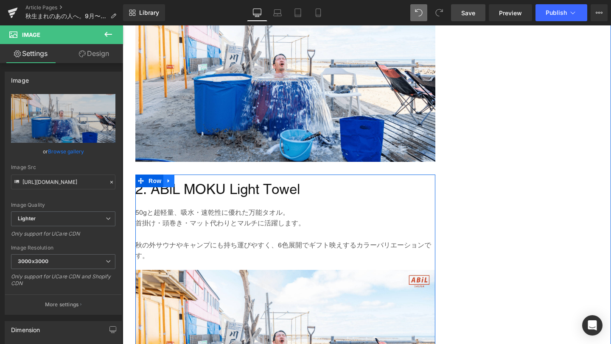
click at [171, 181] on icon at bounding box center [169, 181] width 6 height 6
click at [190, 181] on icon at bounding box center [191, 181] width 6 height 6
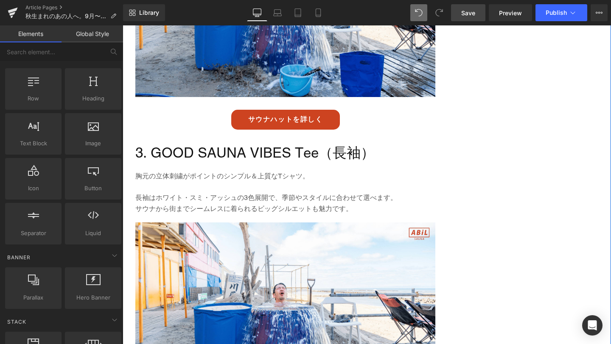
scroll to position [1017, 0]
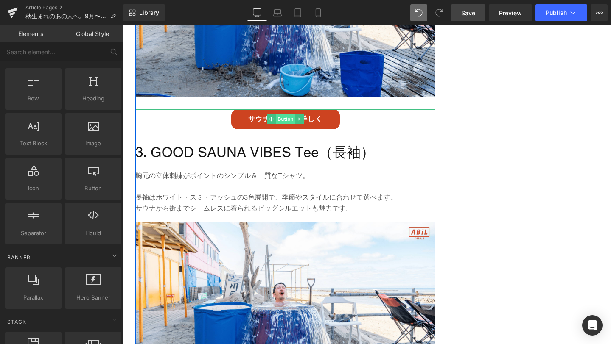
click at [288, 119] on span "Button" at bounding box center [286, 119] width 20 height 10
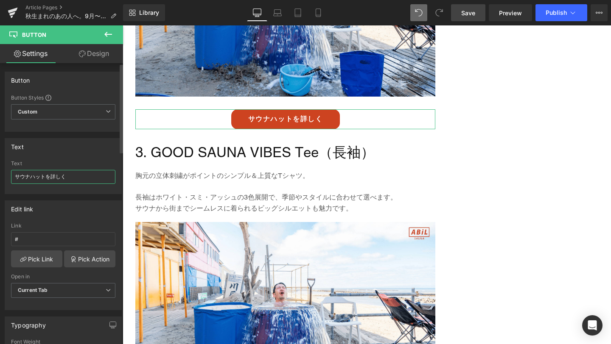
click at [45, 179] on input "サウナハットを詳しく" at bounding box center [63, 177] width 104 height 14
type input "MOKUタオルを詳しく"
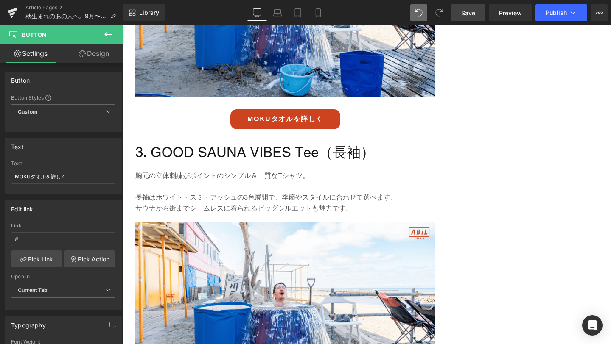
click at [456, 129] on div "1. ABiL POCKET（サウナハット） Heading 今治タオルメーカー・コンテックス製のオリジナル仕様。 耳までしっかり覆える深さと、熱波から頭を守…" at bounding box center [367, 205] width 488 height 1381
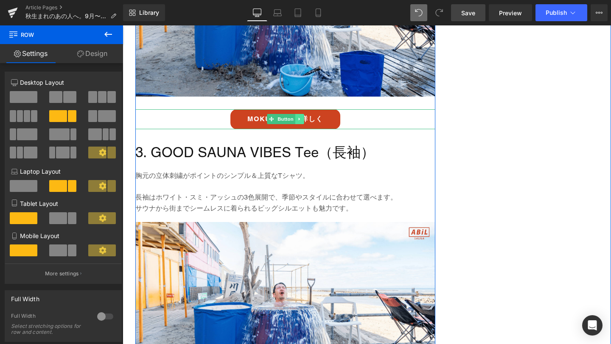
click at [298, 120] on icon at bounding box center [298, 119] width 1 height 3
click at [295, 120] on icon at bounding box center [295, 119] width 5 height 5
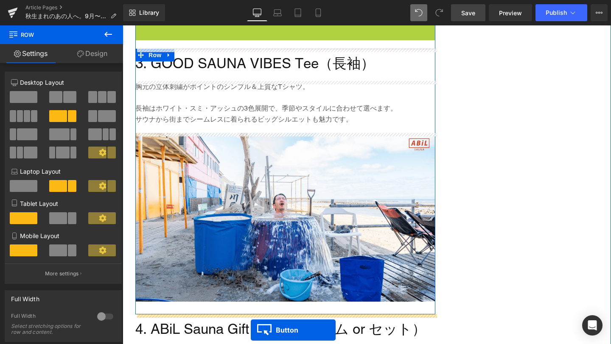
scroll to position [1170, 0]
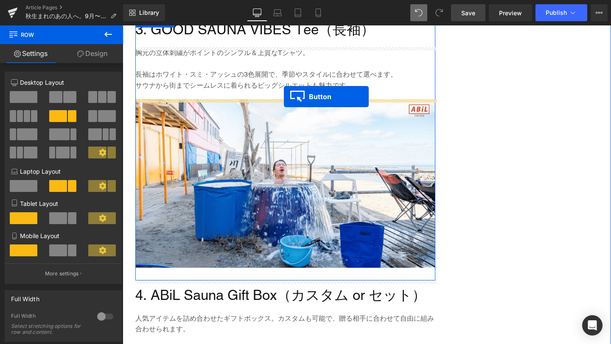
drag, startPoint x: 271, startPoint y: 147, endPoint x: 284, endPoint y: 97, distance: 51.8
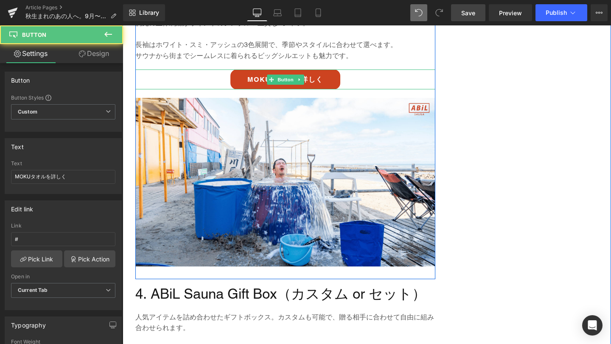
scroll to position [1140, 0]
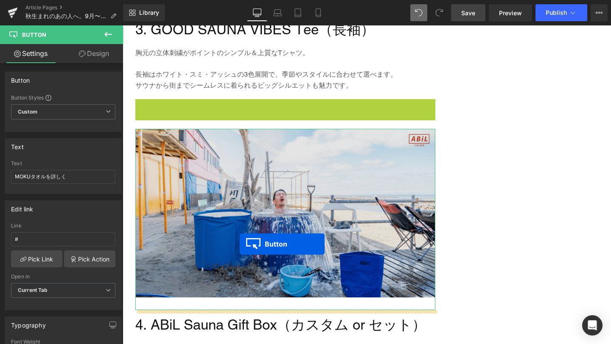
drag, startPoint x: 270, startPoint y: 110, endPoint x: 240, endPoint y: 244, distance: 137.4
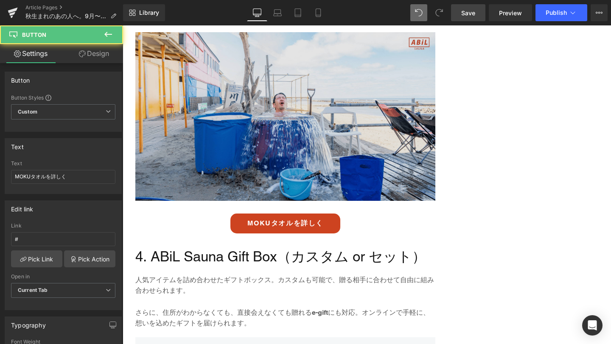
scroll to position [1209, 0]
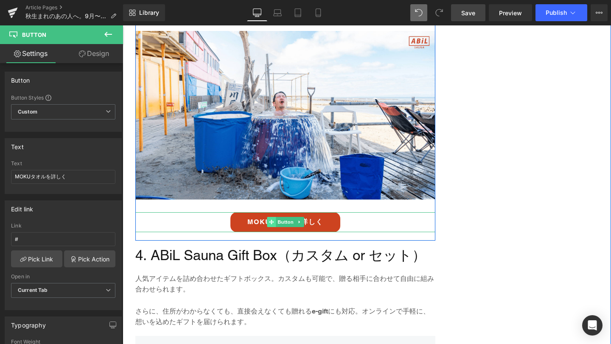
click at [269, 224] on icon at bounding box center [271, 222] width 5 height 5
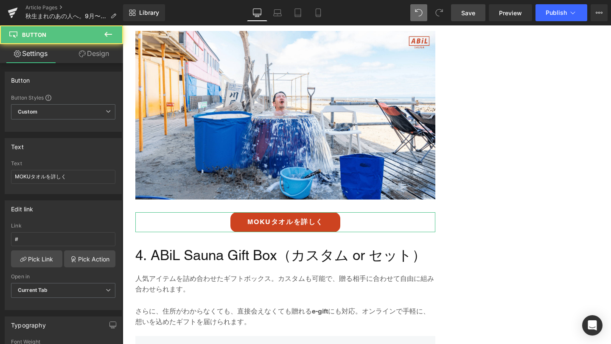
click at [104, 53] on link "Design" at bounding box center [94, 53] width 62 height 19
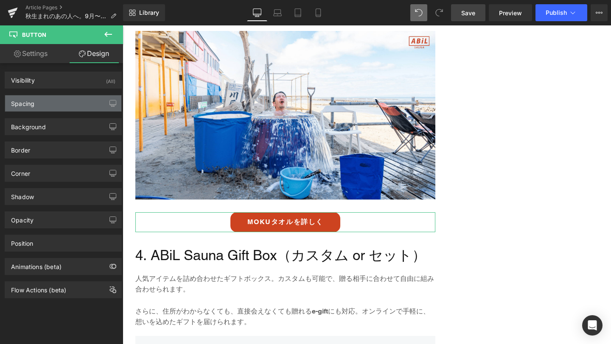
click at [59, 107] on div "Spacing" at bounding box center [63, 103] width 116 height 16
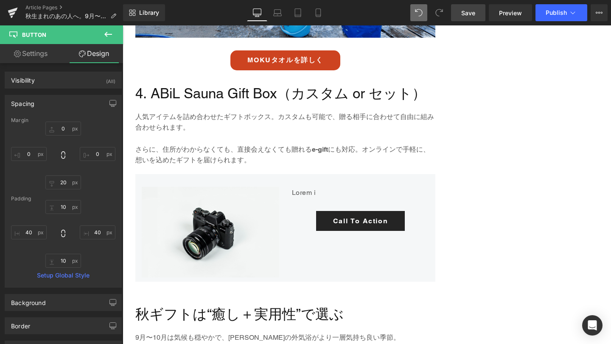
scroll to position [1377, 0]
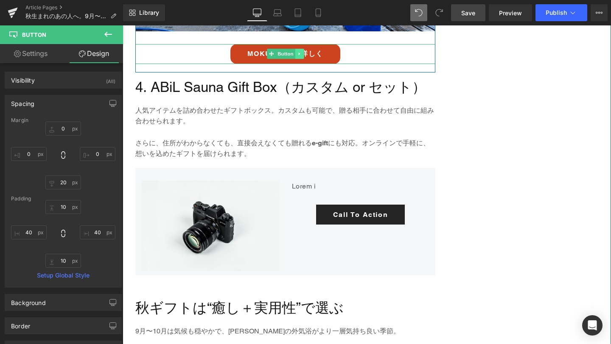
click at [300, 57] on link at bounding box center [299, 54] width 9 height 10
click at [295, 55] on icon at bounding box center [295, 54] width 5 height 5
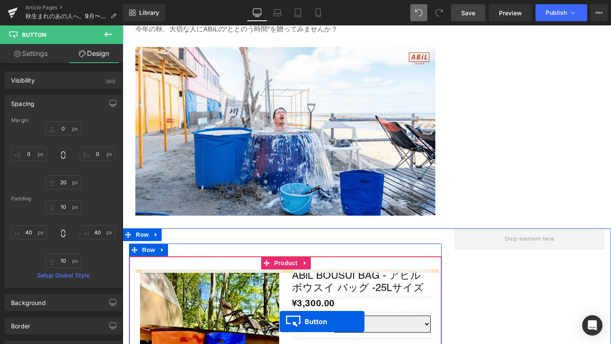
scroll to position [1784, 0]
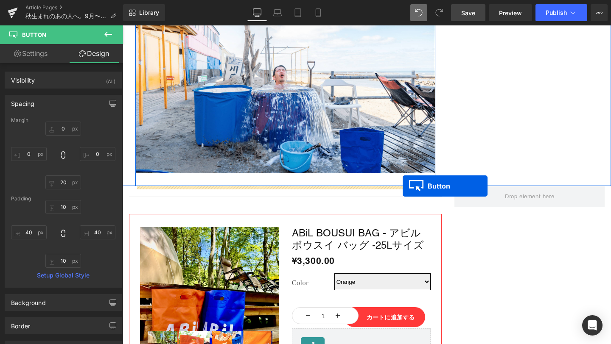
drag, startPoint x: 268, startPoint y: 81, endPoint x: 403, endPoint y: 186, distance: 170.8
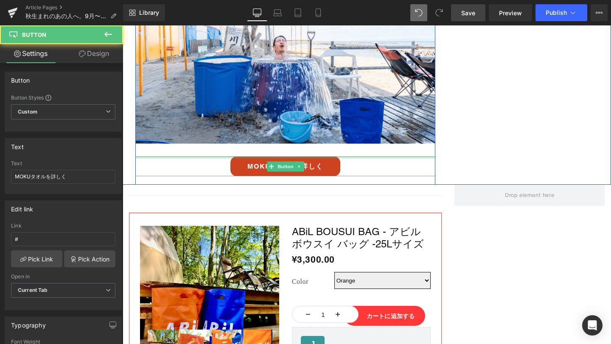
scroll to position [1754, 0]
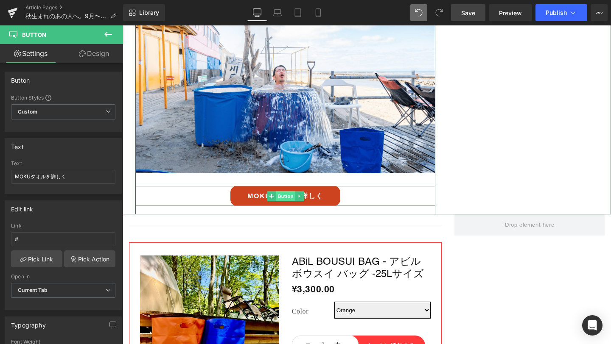
click at [289, 196] on span "Button" at bounding box center [286, 196] width 20 height 10
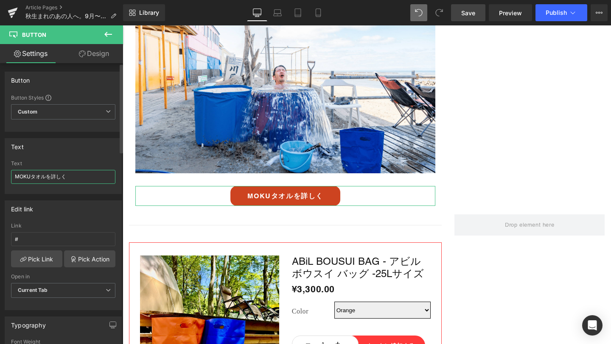
click at [60, 179] on input "MOKUタオルを詳しく" at bounding box center [63, 177] width 104 height 14
type input "M"
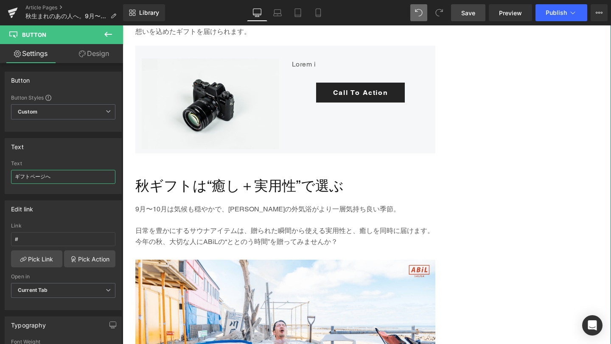
scroll to position [1471, 0]
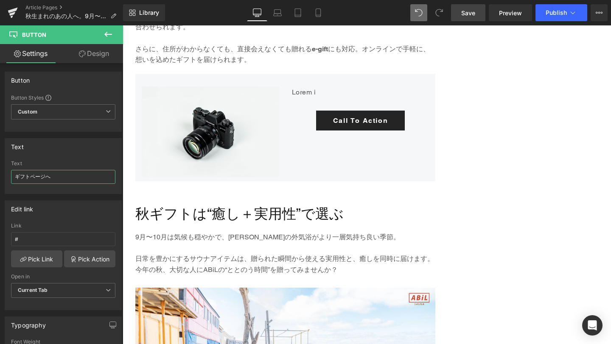
type input "ギフトページへ"
click at [468, 17] on span "Save" at bounding box center [468, 12] width 14 height 9
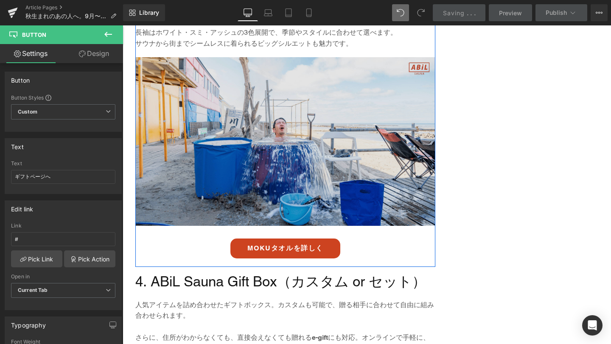
scroll to position [1184, 0]
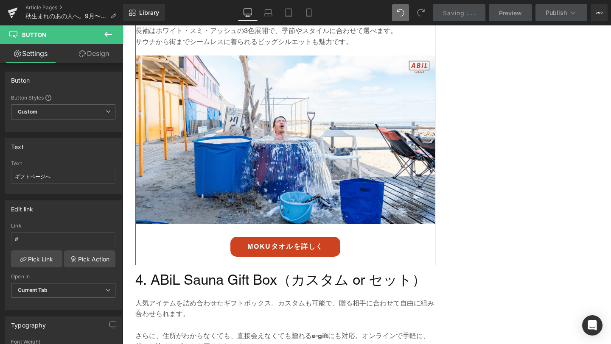
click at [284, 247] on div "MOKUタオルを詳しく Button" at bounding box center [285, 247] width 300 height 20
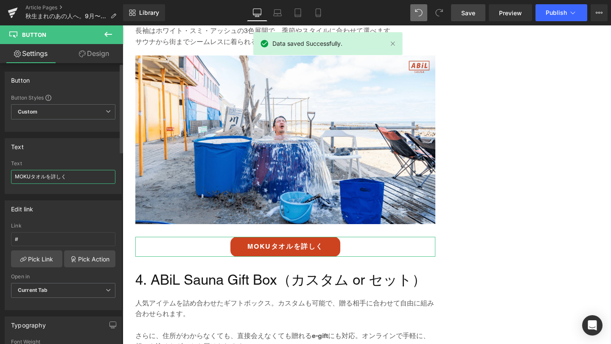
drag, startPoint x: 44, startPoint y: 178, endPoint x: 9, endPoint y: 176, distance: 34.4
click at [9, 176] on div "MOKUタオルを詳しく Text MOKUタオルを詳しく" at bounding box center [63, 177] width 116 height 33
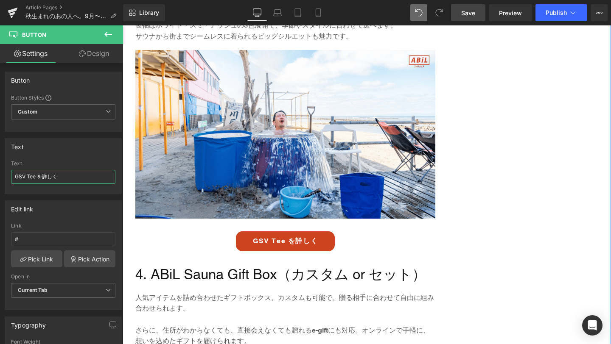
scroll to position [1034, 0]
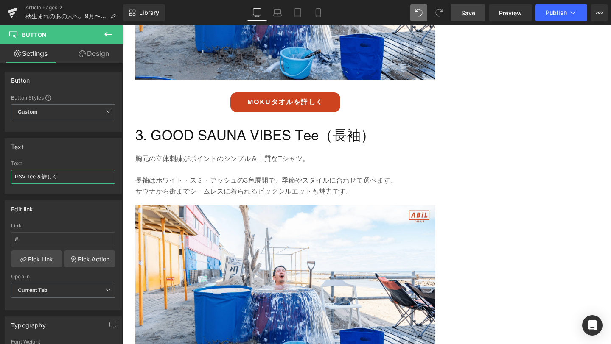
type input "GSV Tee を詳しく"
click at [467, 14] on span "Save" at bounding box center [468, 12] width 14 height 9
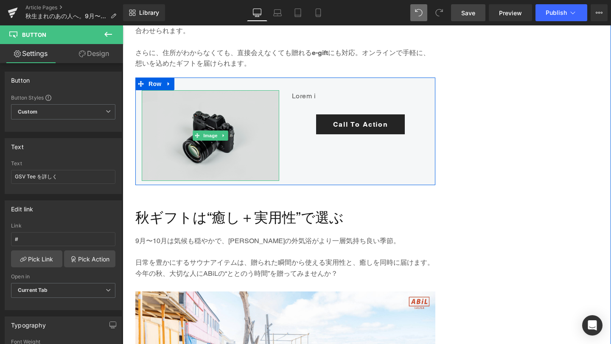
scroll to position [1462, 0]
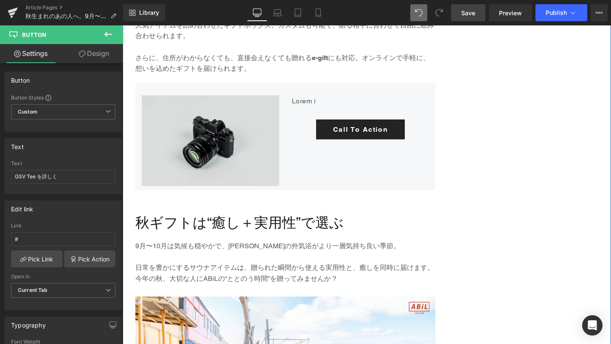
click at [210, 147] on img at bounding box center [210, 140] width 137 height 91
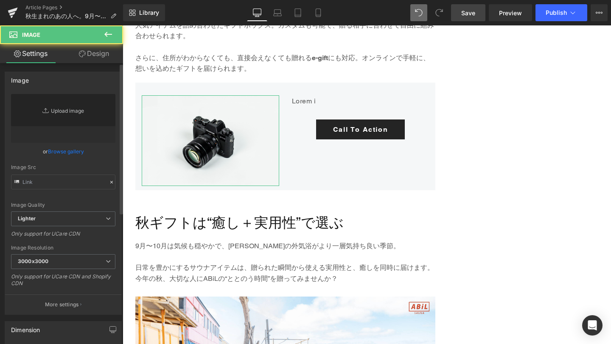
type input "//d1um8515vdn9kb.cloudfront.net/images/parallax.jpg"
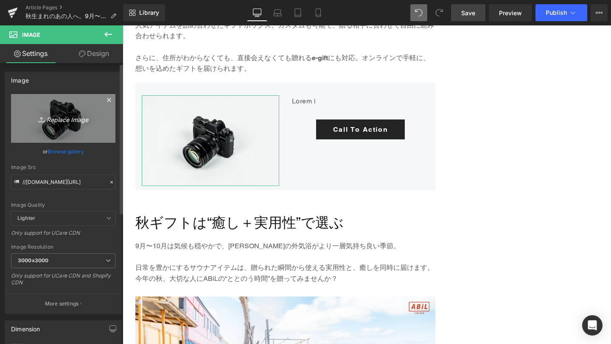
click at [59, 118] on icon "Replace Image" at bounding box center [63, 118] width 68 height 11
type input "C:\fakepath\1-min.png"
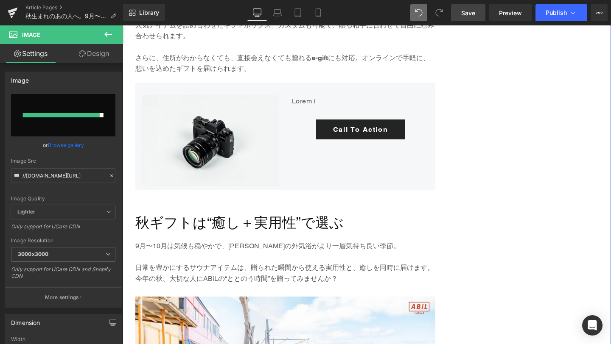
type input "[URL][DOMAIN_NAME]"
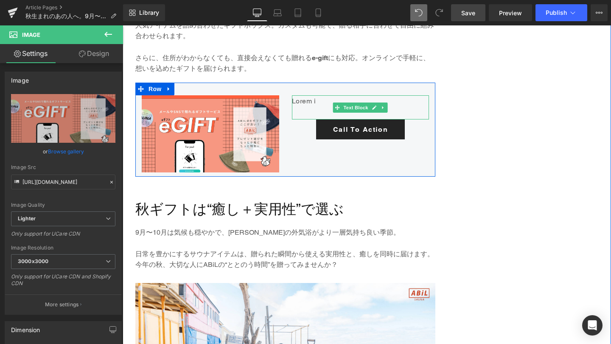
click at [310, 100] on p "Lorem i" at bounding box center [360, 101] width 137 height 12
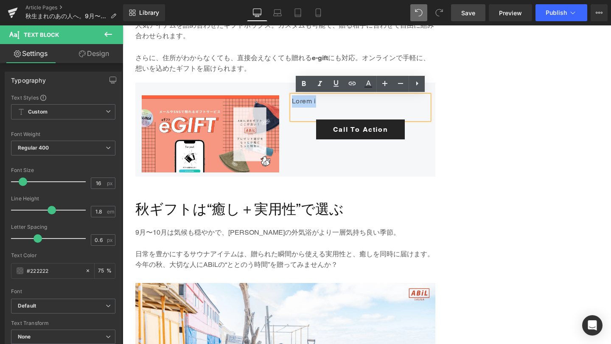
drag, startPoint x: 322, startPoint y: 104, endPoint x: 288, endPoint y: 104, distance: 34.8
click at [288, 104] on div "Lorem i Text Block Call To Action Button" at bounding box center [360, 117] width 150 height 45
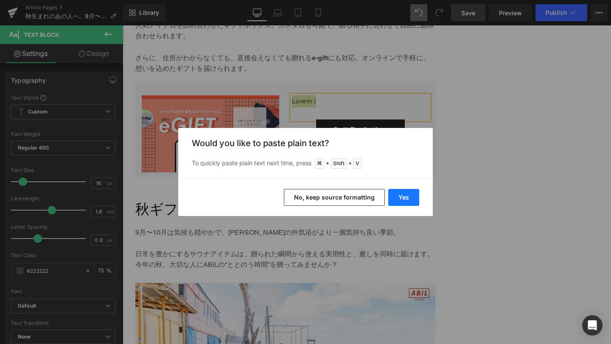
click at [408, 204] on button "Yes" at bounding box center [403, 197] width 31 height 17
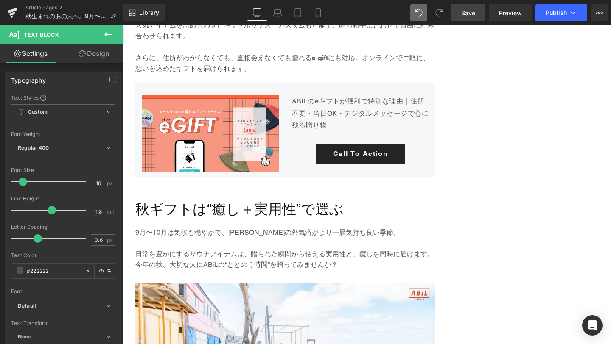
click at [470, 14] on span "Save" at bounding box center [468, 12] width 14 height 9
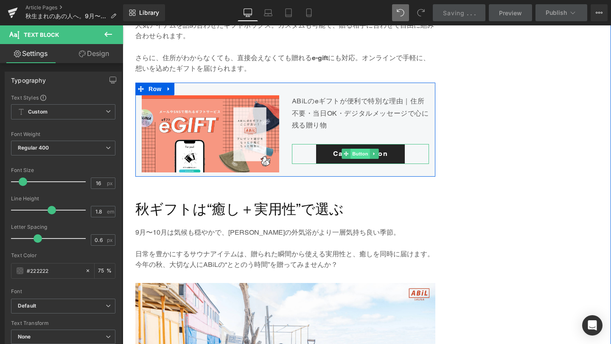
click at [365, 154] on span "Button" at bounding box center [361, 154] width 20 height 10
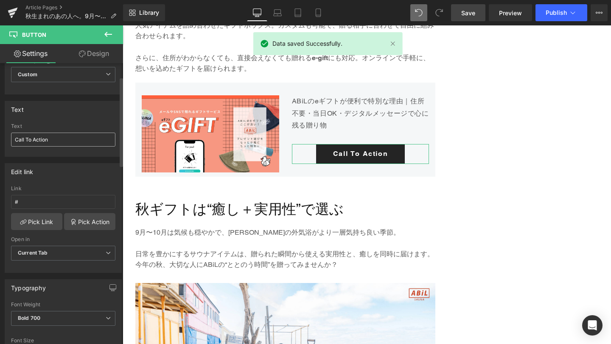
scroll to position [36, 0]
drag, startPoint x: 55, startPoint y: 141, endPoint x: 0, endPoint y: 140, distance: 55.2
click at [0, 140] on div "Text Call To Action Text Call To Action" at bounding box center [63, 127] width 127 height 62
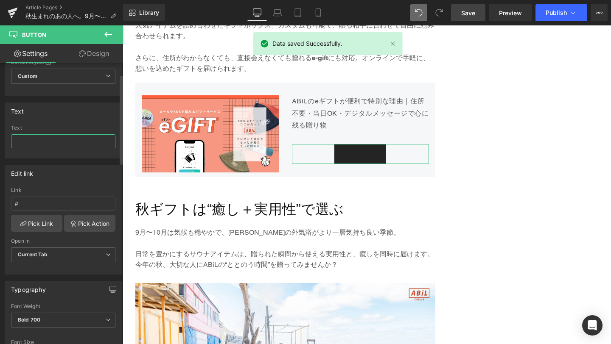
type input "う"
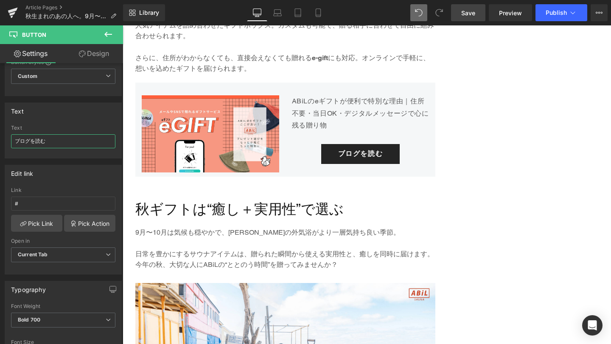
type input "ブログを読む"
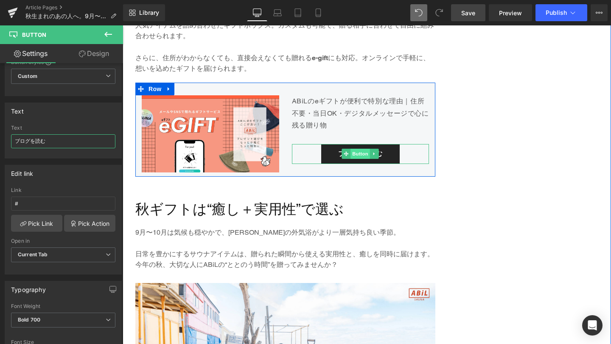
click at [363, 153] on span "Button" at bounding box center [361, 154] width 20 height 10
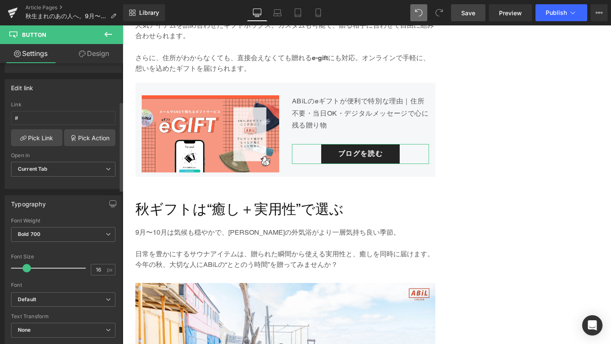
scroll to position [125, 0]
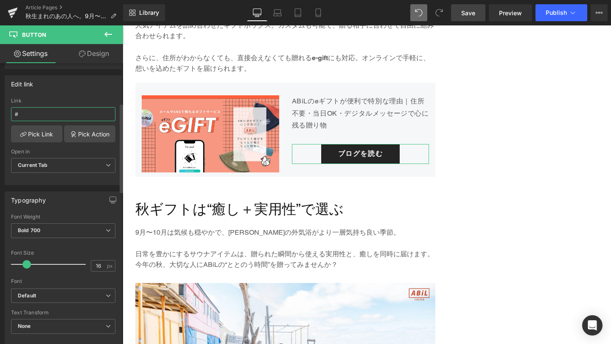
click at [58, 112] on input "#" at bounding box center [63, 114] width 104 height 14
paste input "https://abil.shop/blogs/ahil-blog/article-041"
type input "https://abil.shop/blogs/ahil-blog/article-041"
click at [473, 17] on span "Save" at bounding box center [468, 12] width 14 height 9
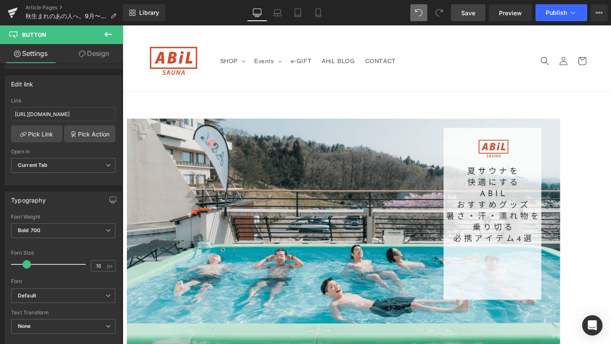
scroll to position [0, 0]
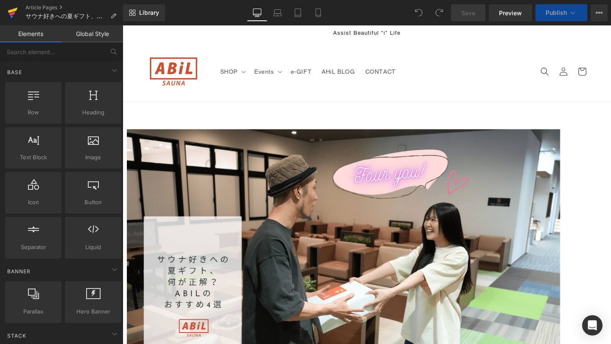
click at [11, 13] on icon at bounding box center [13, 12] width 10 height 21
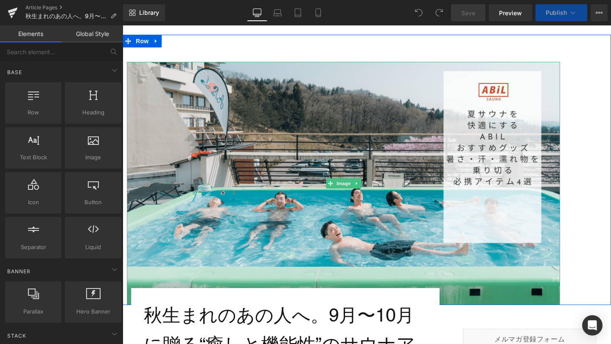
scroll to position [68, 0]
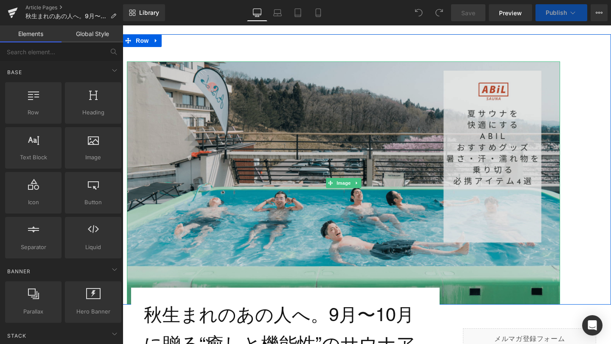
click at [353, 206] on img at bounding box center [343, 183] width 433 height 243
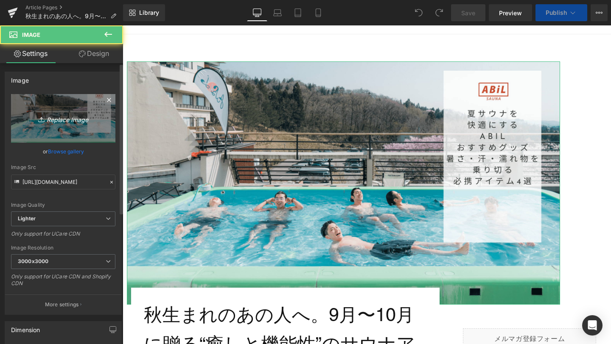
click at [72, 123] on icon "Replace Image" at bounding box center [63, 118] width 68 height 11
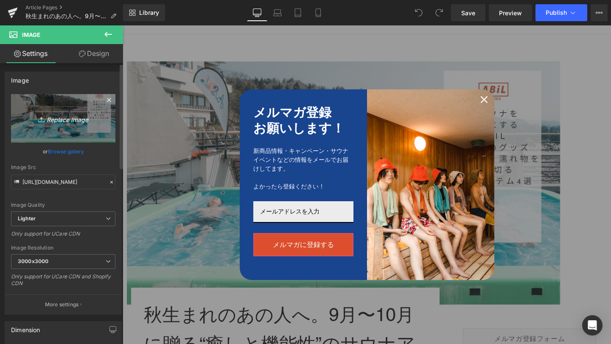
type input "C:\fakepath\1-min.png"
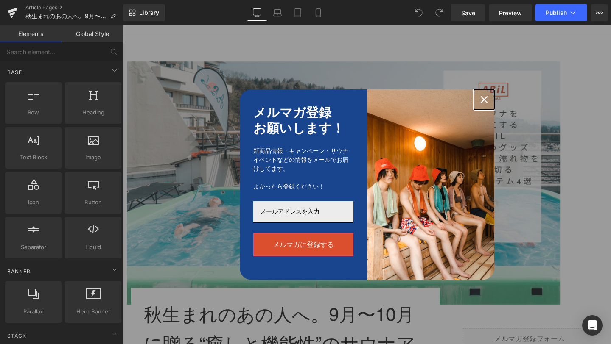
click at [484, 97] on icon "close icon" at bounding box center [484, 99] width 7 height 7
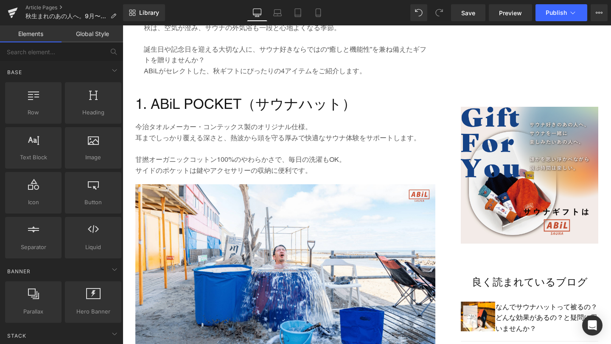
scroll to position [515, 0]
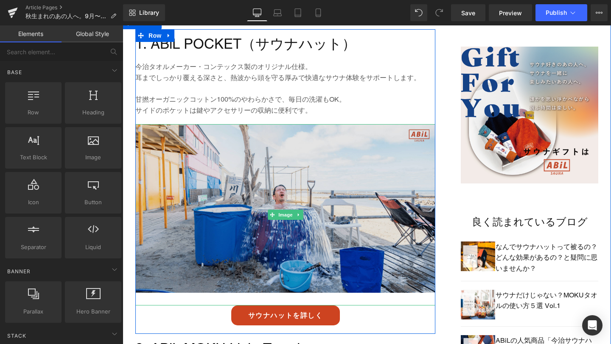
click at [257, 213] on img at bounding box center [285, 215] width 300 height 182
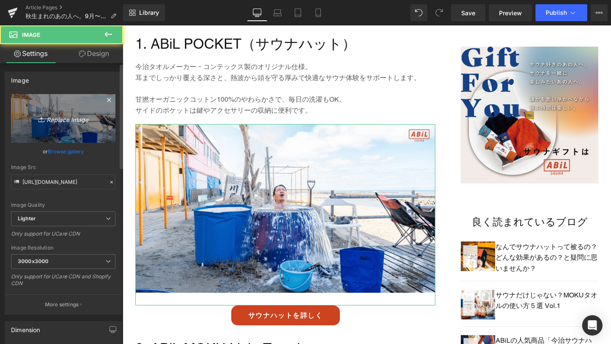
click at [64, 126] on link "Replace Image" at bounding box center [63, 118] width 104 height 49
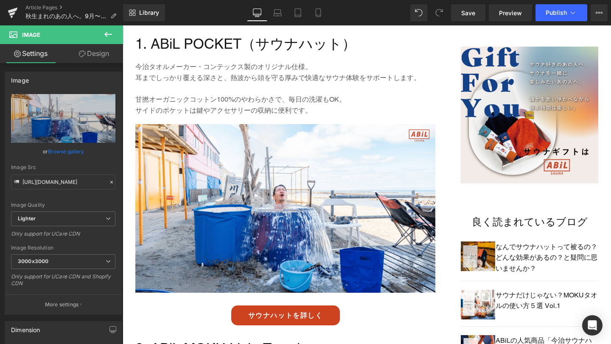
type input "C:\fakepath\2-min.png"
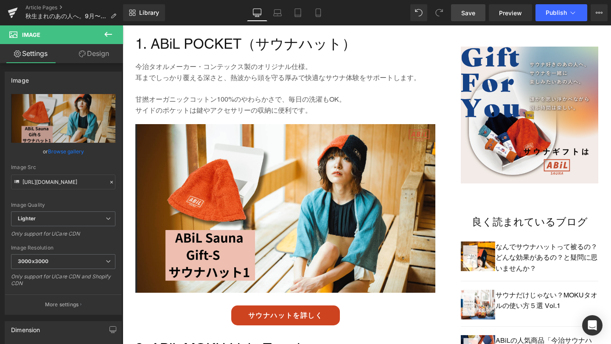
click at [471, 16] on span "Save" at bounding box center [468, 12] width 14 height 9
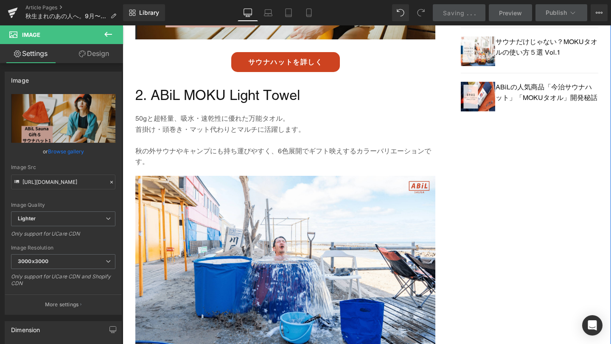
scroll to position [876, 0]
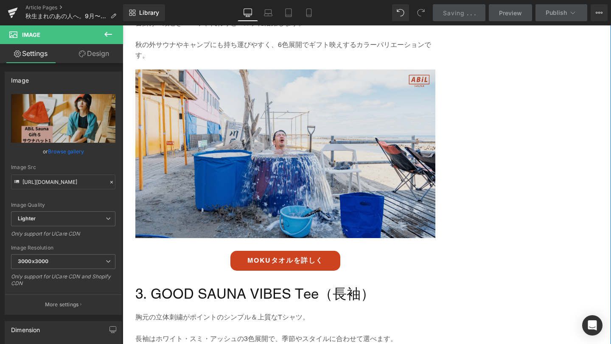
click at [254, 180] on img at bounding box center [285, 161] width 300 height 182
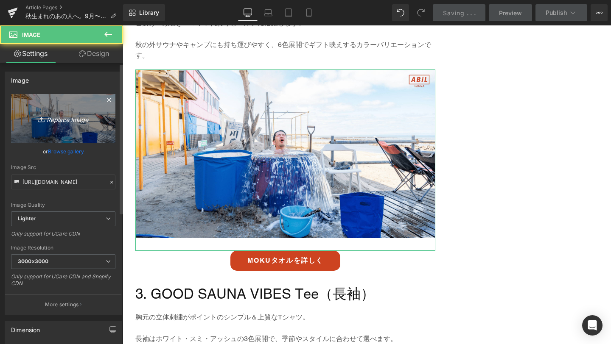
click at [49, 121] on icon "Replace Image" at bounding box center [63, 118] width 68 height 11
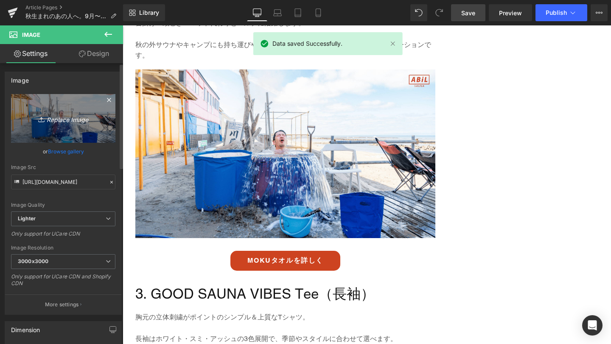
type input "C:\fakepath\3-min.png"
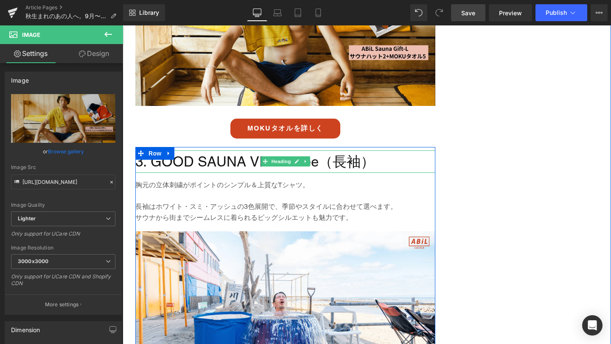
scroll to position [1021, 0]
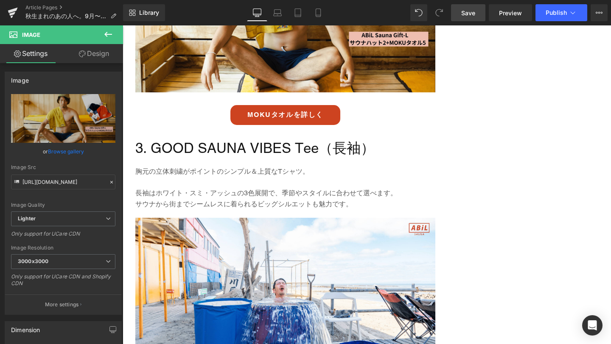
click at [473, 15] on span "Save" at bounding box center [468, 12] width 14 height 9
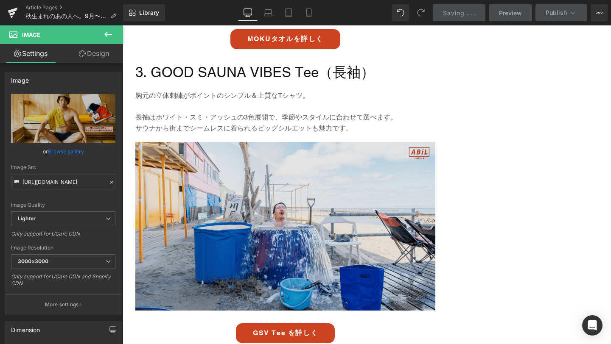
scroll to position [1105, 0]
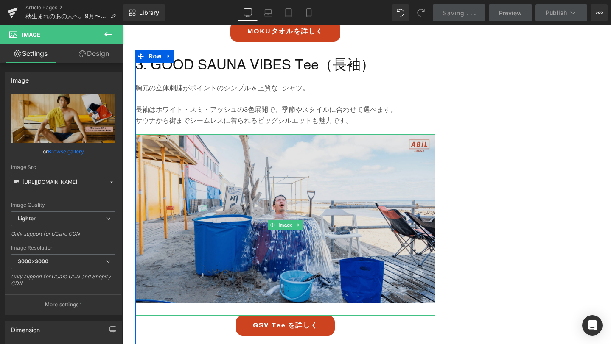
click at [257, 211] on img at bounding box center [285, 225] width 300 height 182
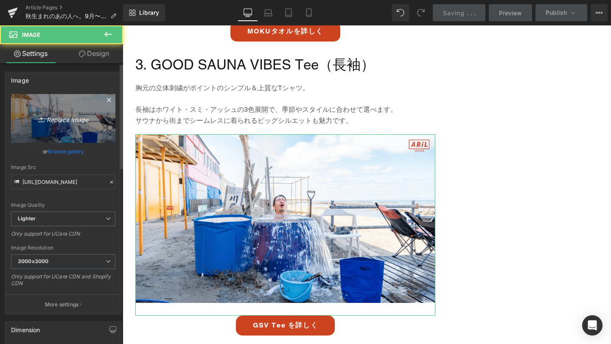
click at [87, 120] on icon "Replace Image" at bounding box center [63, 118] width 68 height 11
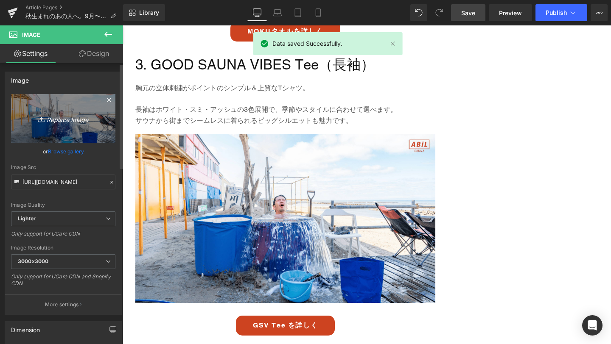
type input "C:\fakepath\4-min.png"
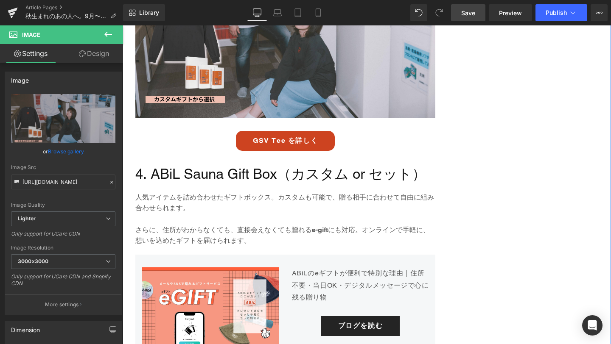
scroll to position [1296, 0]
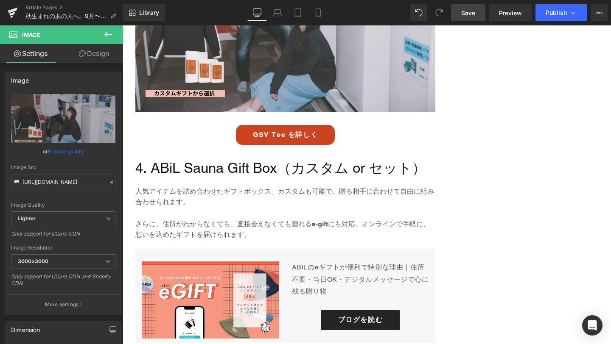
drag, startPoint x: 469, startPoint y: 14, endPoint x: 254, endPoint y: 88, distance: 227.4
click at [469, 14] on span "Save" at bounding box center [468, 12] width 14 height 9
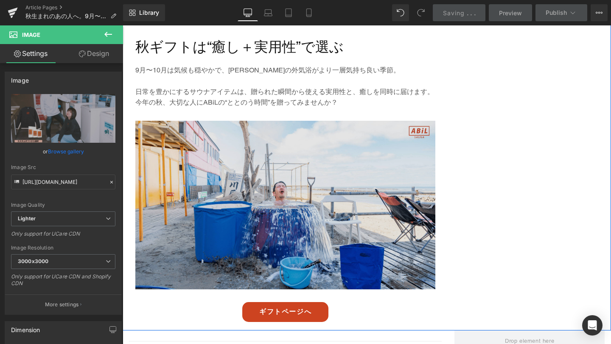
scroll to position [1627, 0]
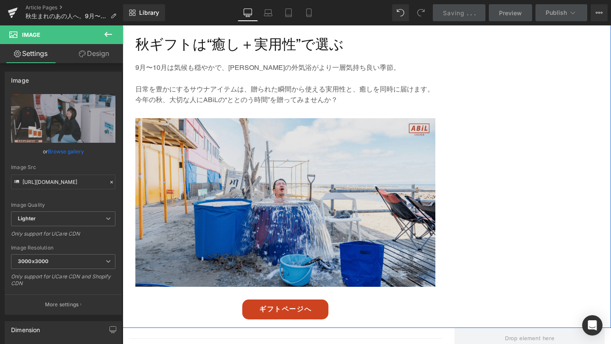
click at [325, 188] on img at bounding box center [285, 209] width 300 height 182
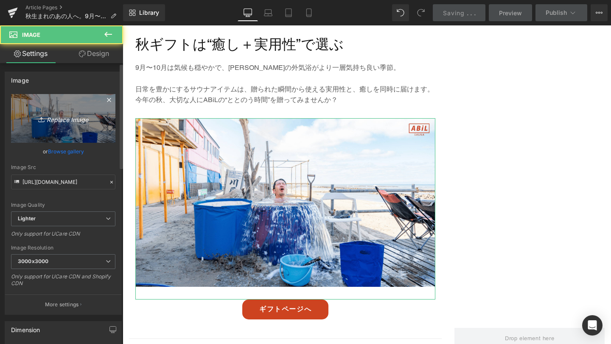
click at [68, 119] on icon "Replace Image" at bounding box center [63, 118] width 68 height 11
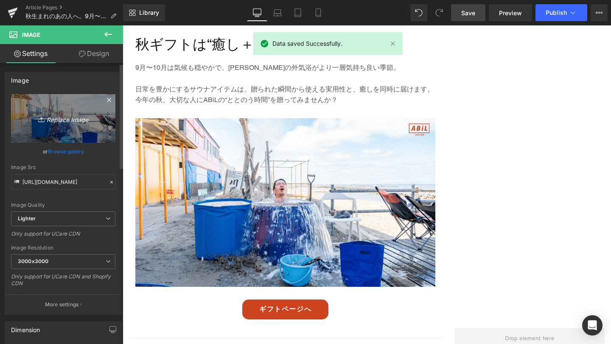
type input "C:\fakepath\6-min.png"
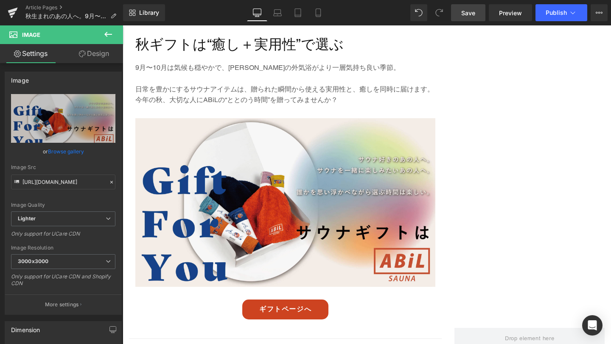
drag, startPoint x: 477, startPoint y: 10, endPoint x: 307, endPoint y: 103, distance: 193.8
click at [477, 10] on link "Save" at bounding box center [468, 12] width 34 height 17
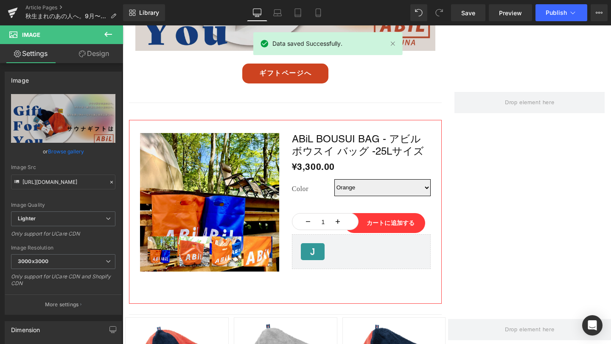
scroll to position [1872, 0]
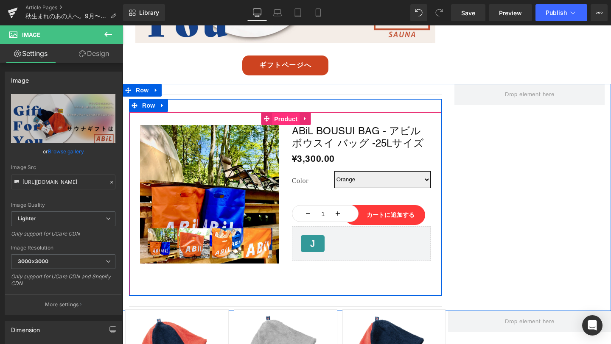
click at [279, 121] on span "Product" at bounding box center [286, 119] width 28 height 13
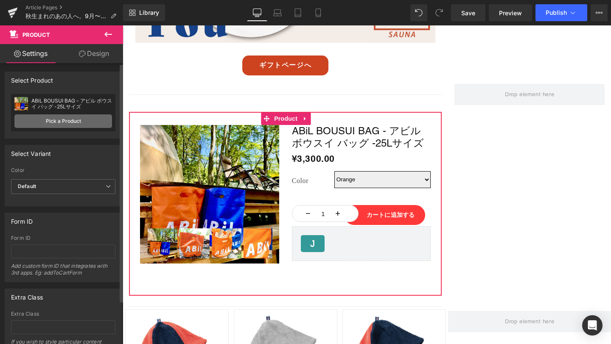
click at [67, 122] on link "Pick a Product" at bounding box center [63, 122] width 98 height 14
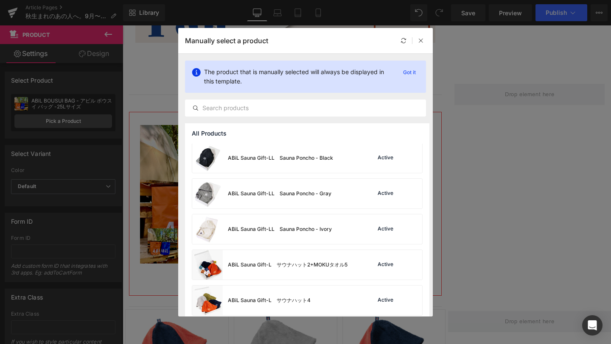
scroll to position [1728, 0]
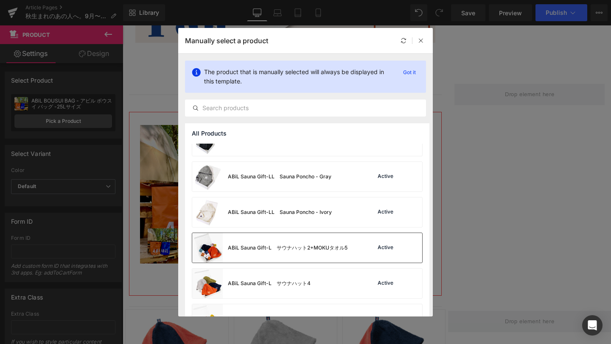
click at [270, 248] on div "ABiL Sauna Gift-L　サウナハット2+MOKUタオル5" at bounding box center [288, 248] width 120 height 8
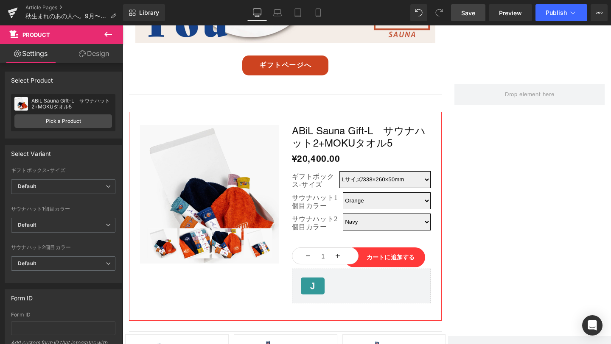
click at [471, 14] on span "Save" at bounding box center [468, 12] width 14 height 9
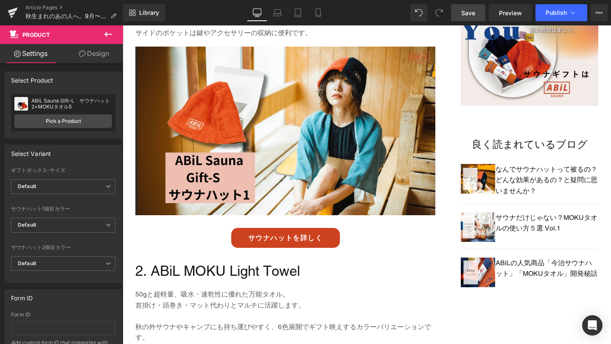
scroll to position [599, 0]
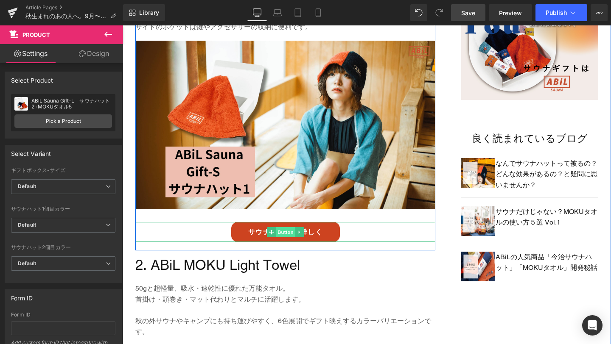
click at [291, 235] on span "Button" at bounding box center [286, 232] width 20 height 10
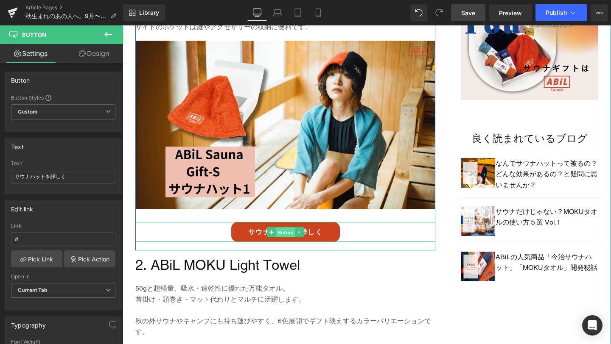
click at [289, 235] on span "Button" at bounding box center [286, 233] width 20 height 10
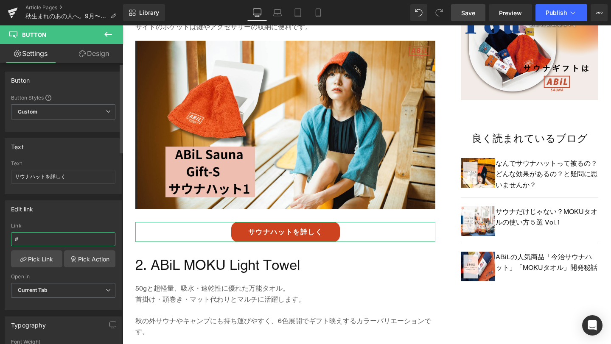
click at [44, 236] on input "#" at bounding box center [63, 239] width 104 height 14
paste input "[URL][DOMAIN_NAME]"
type input "[URL][DOMAIN_NAME]"
drag, startPoint x: 474, startPoint y: 11, endPoint x: 190, endPoint y: 232, distance: 359.4
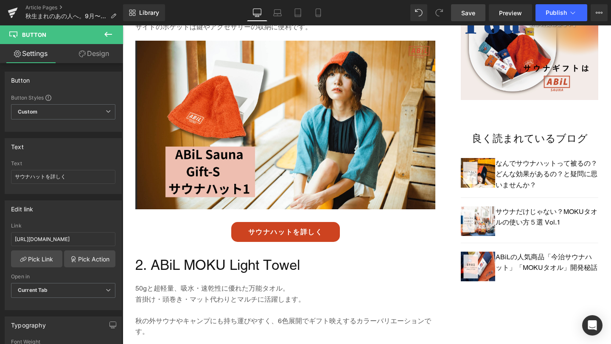
click at [474, 11] on span "Save" at bounding box center [468, 12] width 14 height 9
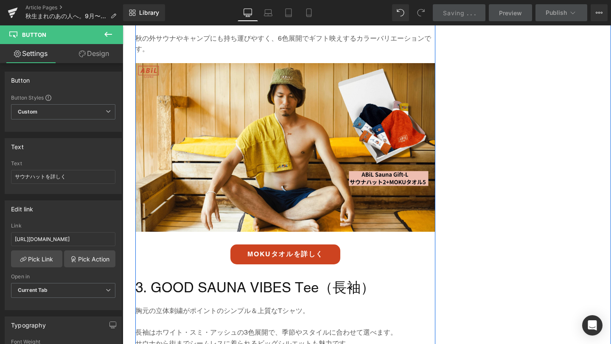
scroll to position [904, 0]
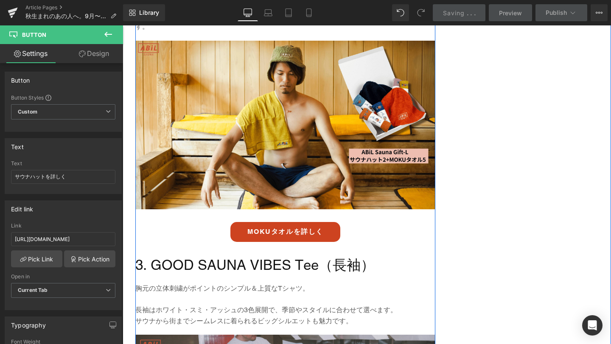
click at [281, 234] on div "MOKUタオルを詳しく Button" at bounding box center [285, 232] width 300 height 20
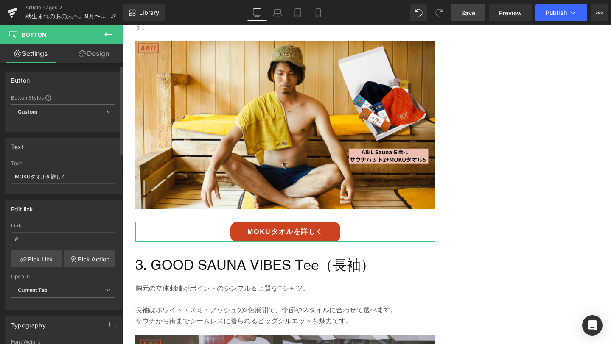
scroll to position [32, 0]
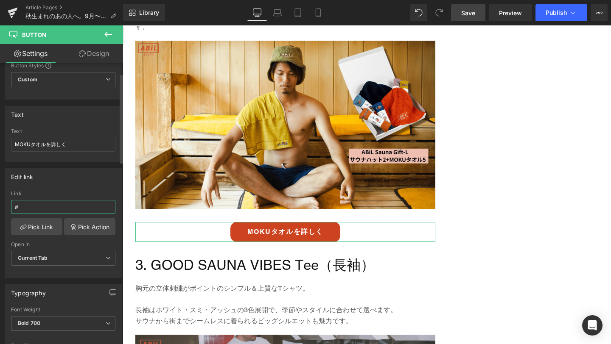
click at [72, 207] on input "#" at bounding box center [63, 207] width 104 height 14
type input "[URL][DOMAIN_NAME]"
click at [463, 14] on span "Save" at bounding box center [468, 12] width 14 height 9
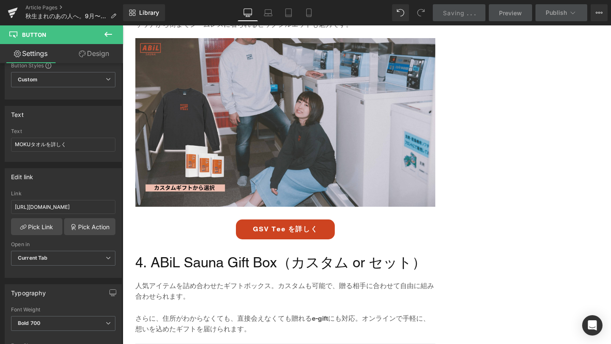
scroll to position [1210, 0]
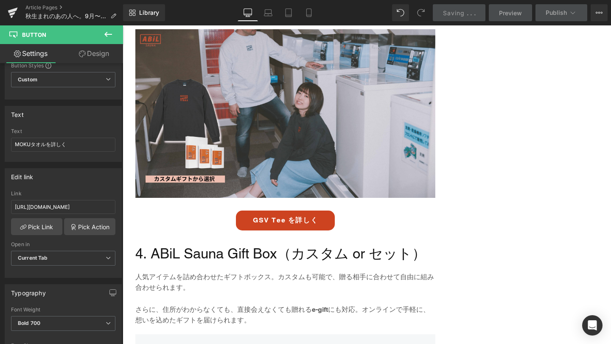
click at [289, 224] on div "GSV Tee を詳しく Button" at bounding box center [285, 221] width 300 height 20
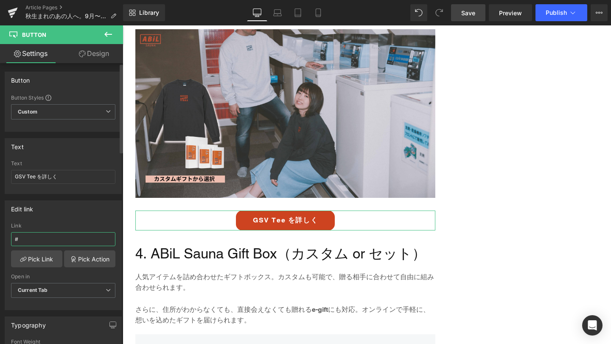
click at [62, 233] on input "#" at bounding box center [63, 239] width 104 height 14
paste input "[URL][DOMAIN_NAME]"
type input "[URL][DOMAIN_NAME]"
click at [470, 11] on span "Save" at bounding box center [468, 12] width 14 height 9
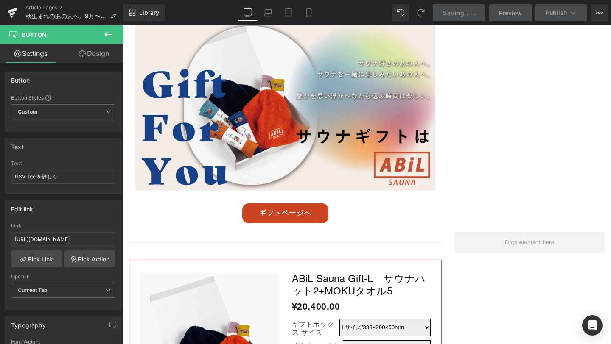
scroll to position [1749, 0]
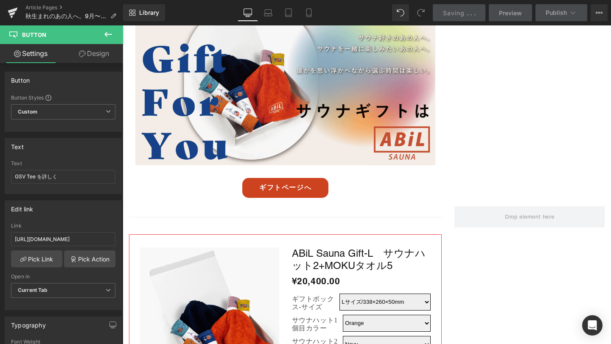
click at [283, 196] on link "ギフトページへ" at bounding box center [285, 188] width 86 height 20
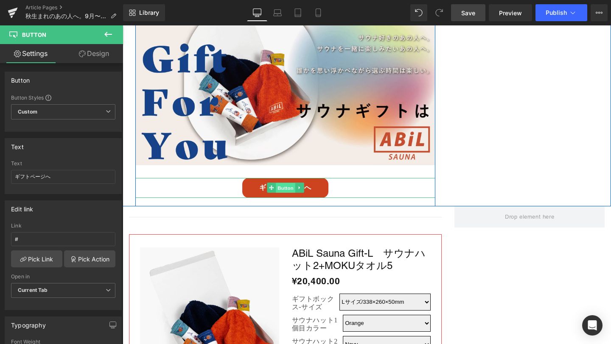
click at [287, 188] on span "Button" at bounding box center [286, 188] width 20 height 10
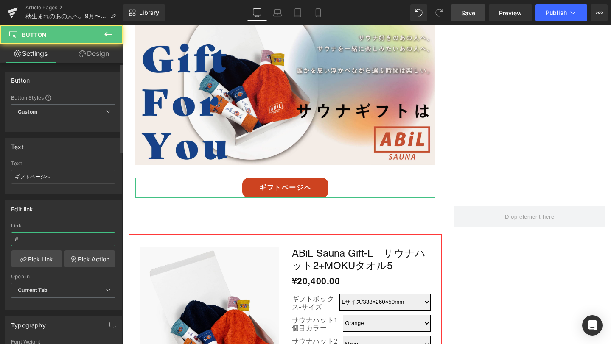
click at [40, 244] on input "#" at bounding box center [63, 239] width 104 height 14
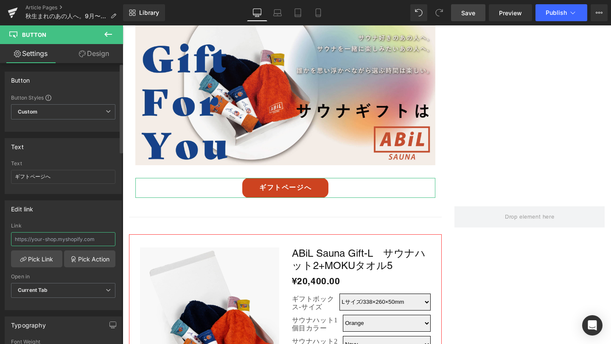
paste input "[URL][DOMAIN_NAME]"
type input "[URL][DOMAIN_NAME]"
click at [461, 15] on link "Save" at bounding box center [468, 12] width 34 height 17
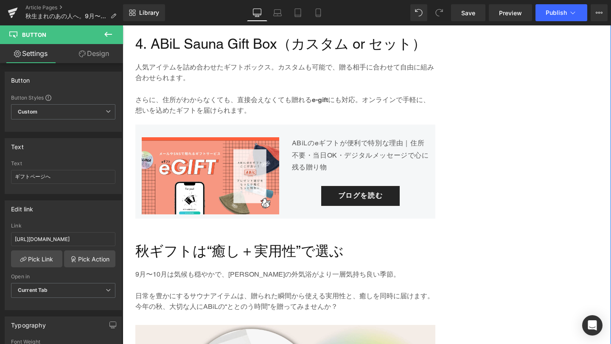
scroll to position [1430, 0]
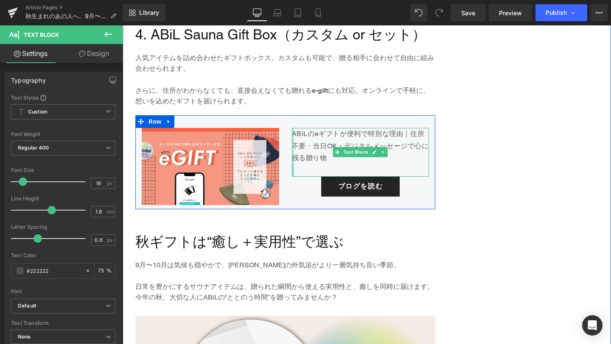
drag, startPoint x: 327, startPoint y: 159, endPoint x: 294, endPoint y: 131, distance: 43.9
click at [294, 131] on div "ABiLのeギフトが便利で特別な理由｜住所不要・当日OK・デジタルメッセージで心に残る贈り物 Text Block" at bounding box center [360, 152] width 137 height 49
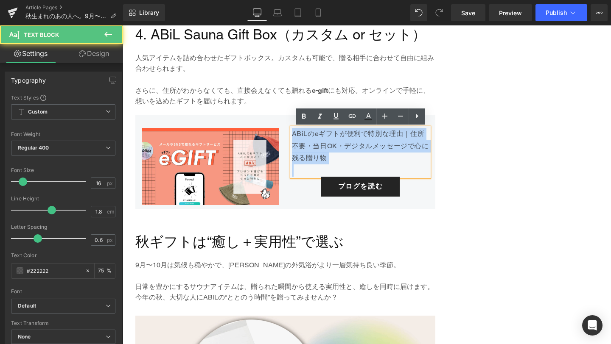
drag, startPoint x: 293, startPoint y: 133, endPoint x: 339, endPoint y: 167, distance: 57.0
click at [339, 167] on div "ABiLのeギフトが便利で特別な理由｜住所不要・当日OK・デジタルメッセージで心に残る贈り物" at bounding box center [360, 152] width 137 height 49
copy p "ABiLのeギフトが便利で特別な理由｜住所不要・当日OK・デジタルメッセージで心に残る贈り物"
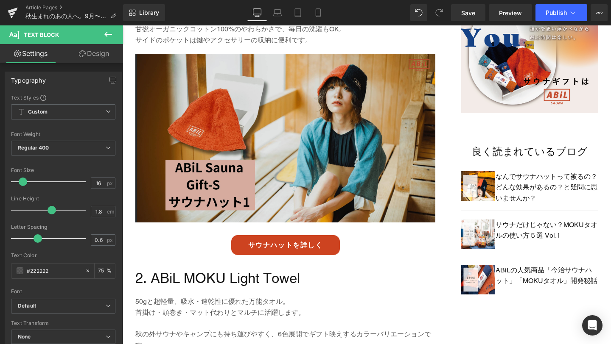
scroll to position [582, 0]
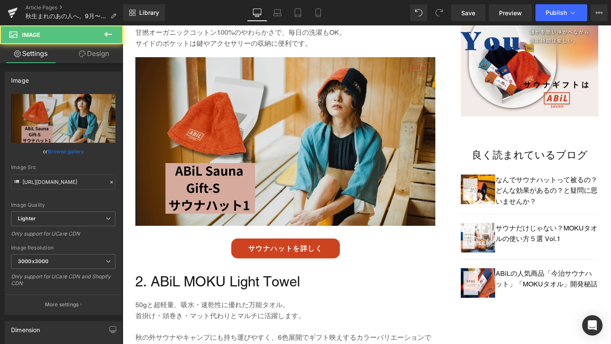
click at [288, 134] on img at bounding box center [285, 148] width 300 height 182
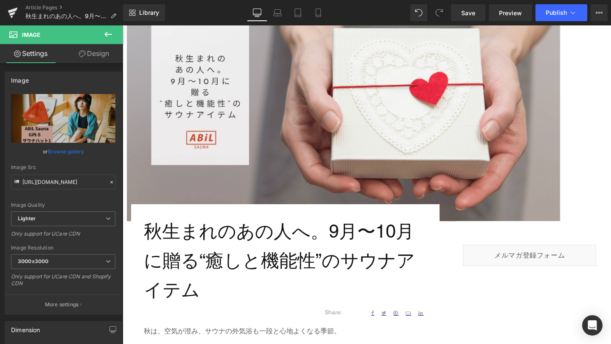
scroll to position [112, 0]
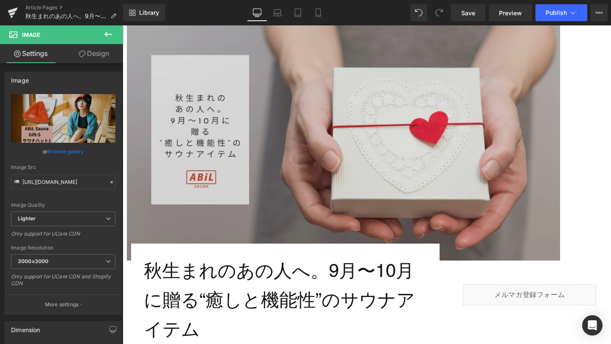
click at [291, 117] on img at bounding box center [343, 138] width 433 height 243
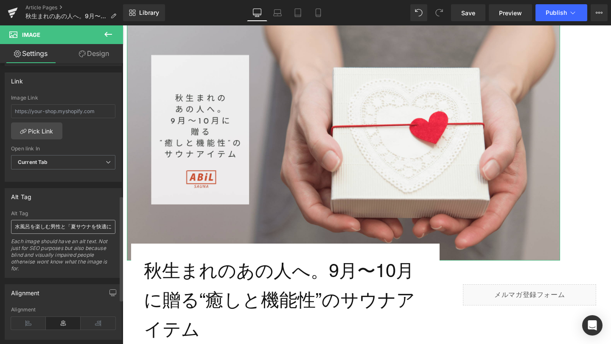
scroll to position [371, 0]
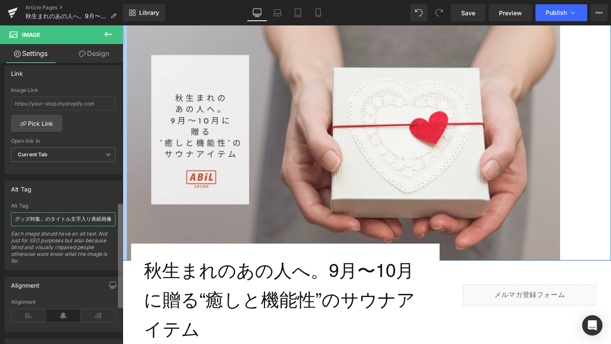
drag, startPoint x: 15, startPoint y: 220, endPoint x: 123, endPoint y: 234, distance: 108.2
click at [123, 234] on div "Image [URL][DOMAIN_NAME] Replace Image Upload image or Browse gallery Image Src…" at bounding box center [61, 205] width 123 height 285
paste input "プレゼントを渡して笑顔を交わす様子と「秋生まれのあの人へ。9月〜10月に贈る“癒しと機能性”のサウナアイテム」というタイトル文字"
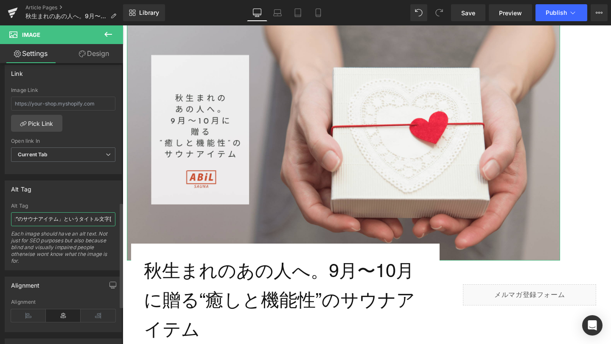
click at [30, 220] on input "プレゼントを渡して笑顔を交わす様子と「秋生まれのあの人へ。9月〜10月に贈る“癒しと機能性”のサウナアイテム」というタイトル文字[PERSON_NAME]を楽…" at bounding box center [63, 220] width 104 height 14
click at [84, 221] on input "プレゼントを渡す笑顔を交わす様子と「秋生まれのあの人へ。9月〜10月に贈る“癒しと機能性”のサウナアイテム」というタイトル文字[PERSON_NAME]を楽し…" at bounding box center [63, 220] width 104 height 14
type input "プレゼントを渡す様子と「秋生まれのあの人へ。9月〜10月に贈る“癒しと機能性”のサウナアイテム」というタイトル文字[PERSON_NAME]を楽しむ男性と「夏…"
click at [464, 17] on link "Save" at bounding box center [468, 12] width 34 height 17
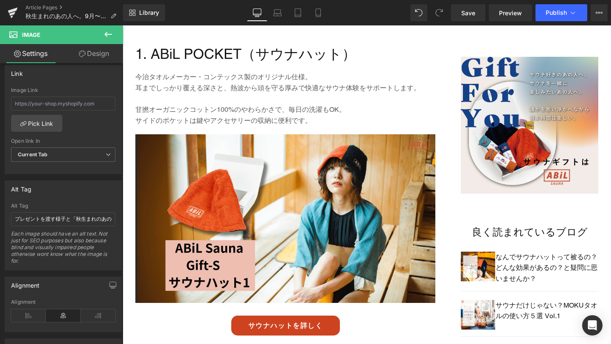
scroll to position [513, 0]
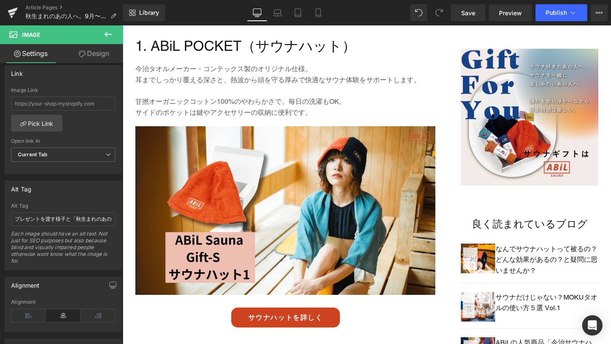
click at [147, 181] on img at bounding box center [285, 217] width 300 height 182
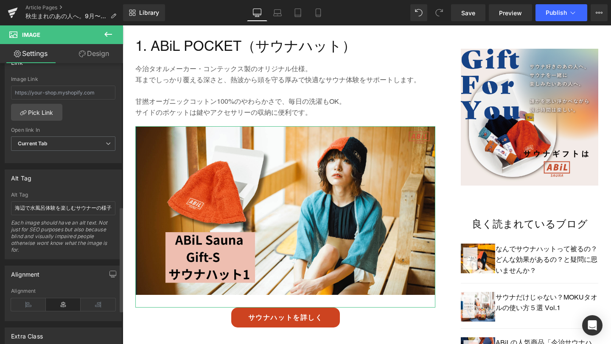
scroll to position [383, 0]
drag, startPoint x: 15, startPoint y: 207, endPoint x: 108, endPoint y: 210, distance: 92.6
click at [108, 210] on input "海辺で水風呂体験を楽しむサウナーの様子" at bounding box center [63, 207] width 104 height 14
type input "サウナハット入りのギフトボックスと、サウナでサウナハットをかぶっている女性モデル"
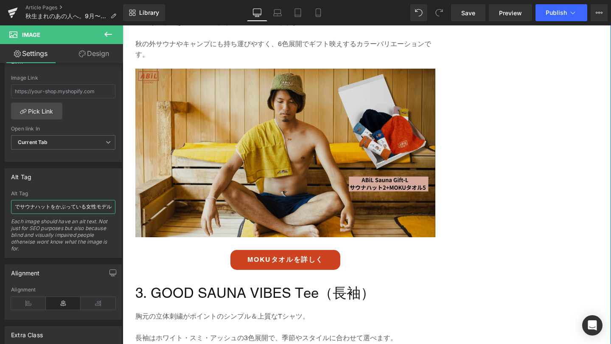
scroll to position [902, 0]
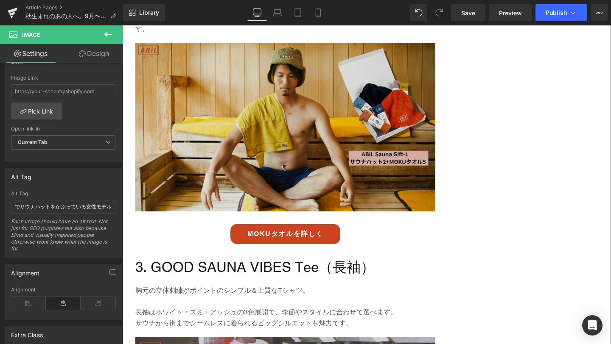
click at [261, 163] on img at bounding box center [285, 134] width 300 height 182
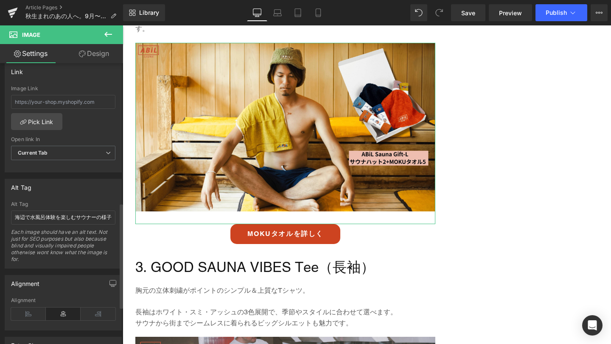
scroll to position [372, 0]
drag, startPoint x: 15, startPoint y: 219, endPoint x: 113, endPoint y: 224, distance: 98.1
click at [113, 224] on div "海辺で水風呂体験を楽しむサウナーの様子 Alt Tag 海辺で水風呂体験を楽しむサウナーの様子 Each image should have an alt t…" at bounding box center [63, 235] width 116 height 67
type input "MOKUタオル入りのギフトボックスと、サウナでMOKUタオルを首に掛けて使用している男性モデル"
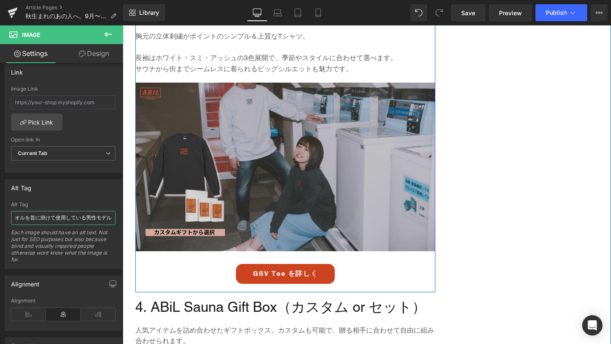
scroll to position [1162, 0]
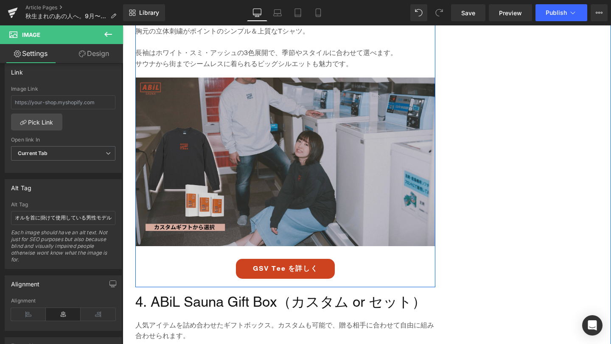
click at [261, 195] on img at bounding box center [285, 169] width 300 height 182
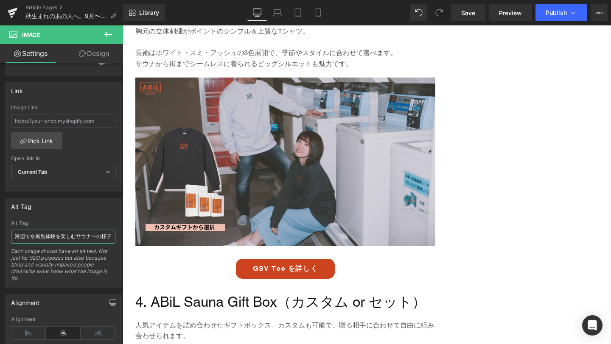
scroll to position [0, 3]
drag, startPoint x: 138, startPoint y: 262, endPoint x: 130, endPoint y: 238, distance: 25.2
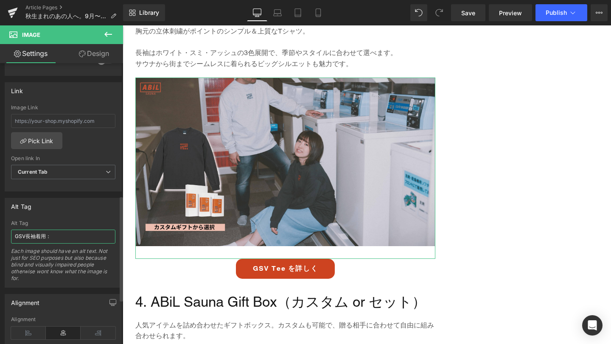
drag, startPoint x: 55, startPoint y: 236, endPoint x: 16, endPoint y: 234, distance: 39.5
click at [16, 234] on input "GSV長袖着用：" at bounding box center [63, 237] width 104 height 14
paste input "OOD SAUNA VIBES長袖Tシャツを着用している男女モデルのポートレート"
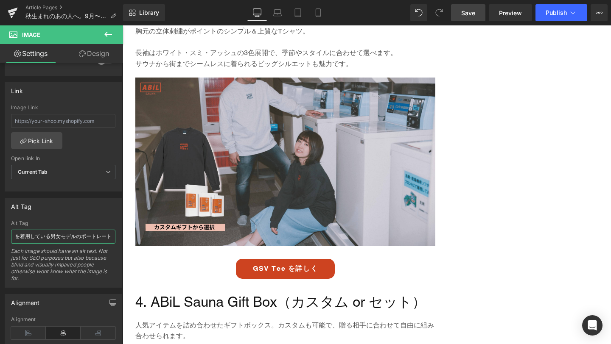
type input "GOOD SAUNA VIBES長袖Tシャツを着用している男女モデルのポートレート"
click at [467, 14] on span "Save" at bounding box center [468, 12] width 14 height 9
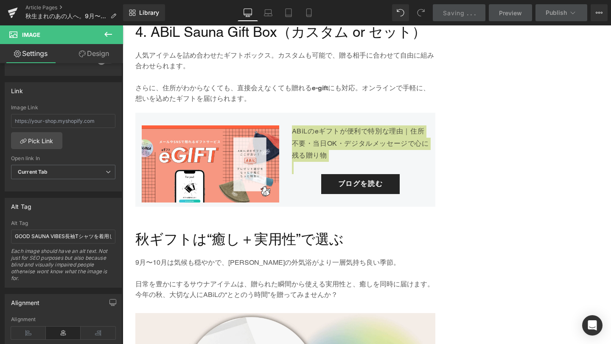
scroll to position [1435, 0]
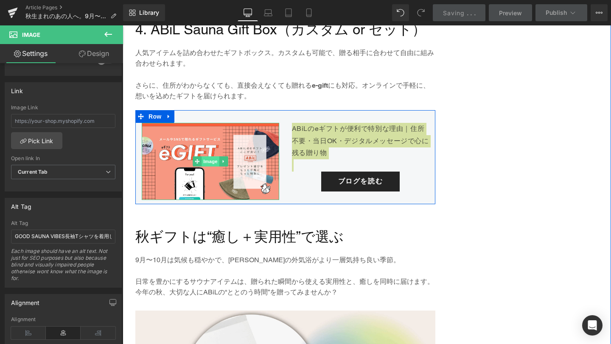
click at [201, 159] on span "Image" at bounding box center [210, 162] width 18 height 10
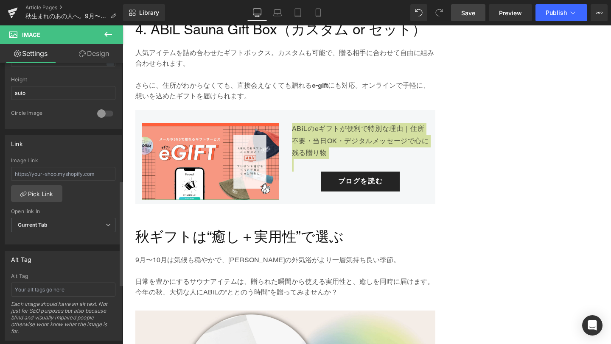
scroll to position [323, 0]
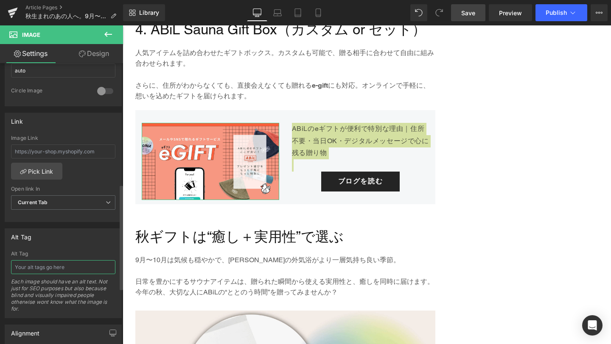
click at [19, 265] on input "text" at bounding box center [63, 267] width 104 height 14
paste input "「ABiLのeギフトが便利で特別な理由｜住所不要・当日OK・デジタルメッセージで心に残る贈り物」ブログにリンクするバナー画像"
type input "「ABiLのeギフトが便利で特別な理由｜住所不要・当日OK・デジタルメッセージで心に残る贈り物」ブログにリンクするバナー画像"
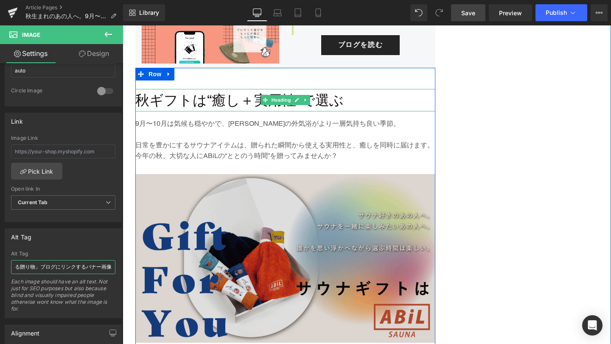
scroll to position [1580, 0]
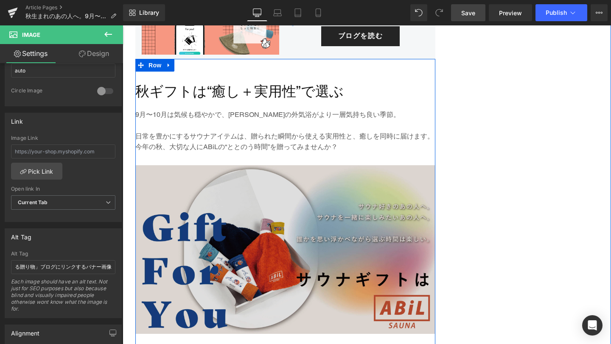
click at [262, 215] on img at bounding box center [285, 256] width 300 height 182
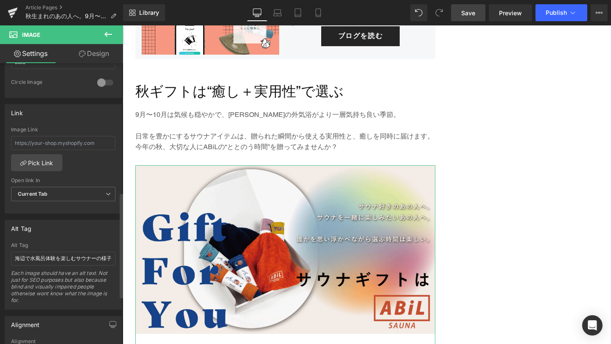
scroll to position [352, 0]
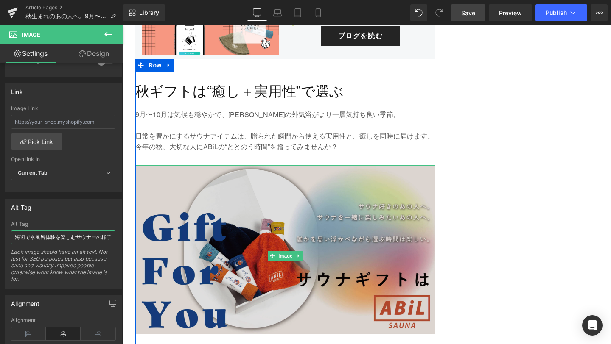
paste input "ABiL公式サウナギフトページにリンクするバナー画像"
drag, startPoint x: 138, startPoint y: 264, endPoint x: 159, endPoint y: 242, distance: 30.0
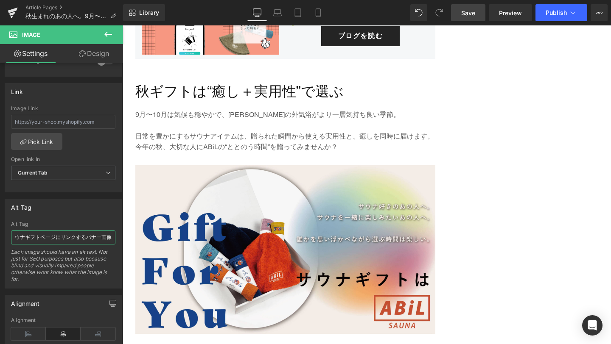
type input "ABiL公式サウナギフトページにリンクするバナー画像"
drag, startPoint x: 465, startPoint y: 18, endPoint x: 284, endPoint y: 169, distance: 236.1
click at [465, 18] on link "Save" at bounding box center [468, 12] width 34 height 17
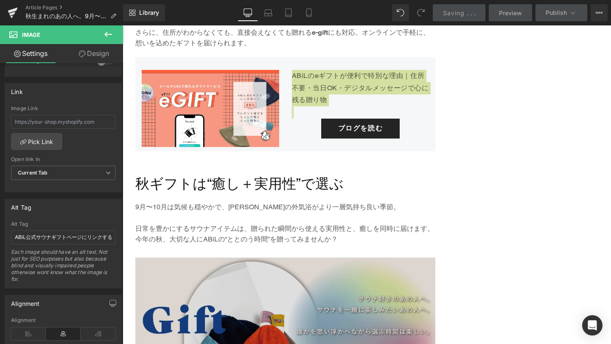
scroll to position [1617, 0]
